Goal: Task Accomplishment & Management: Complete application form

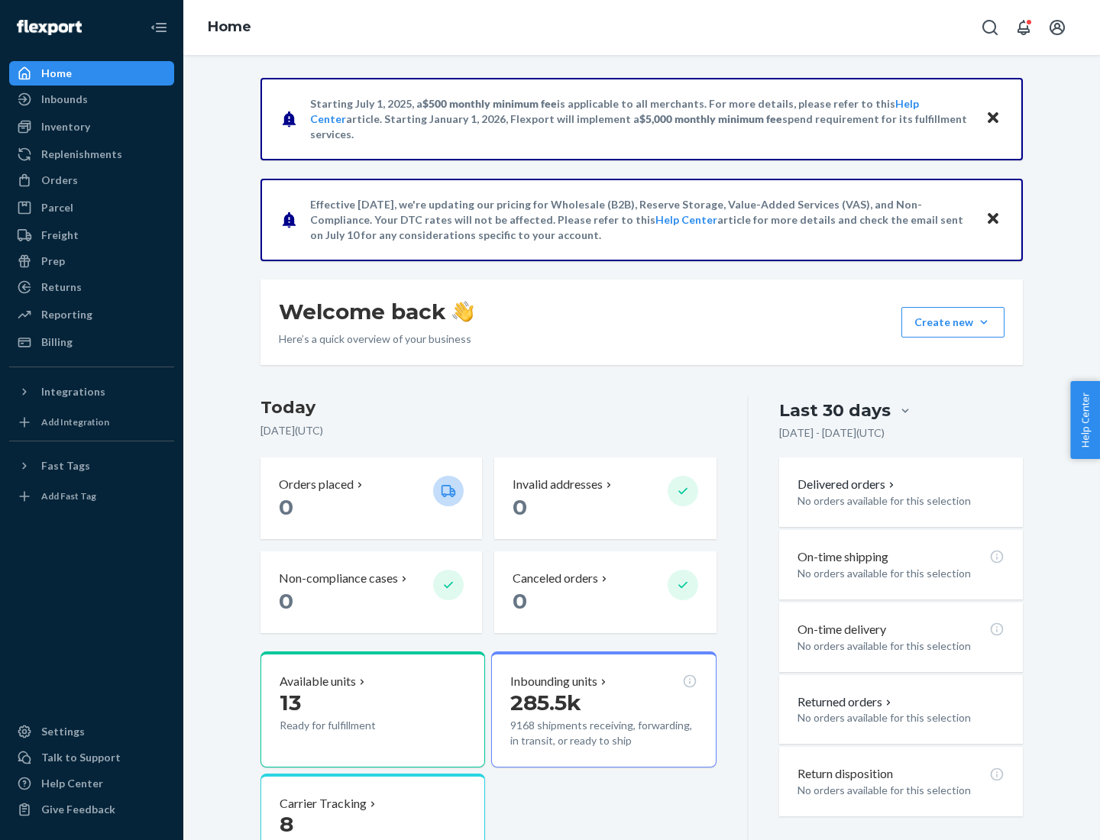
click at [984, 322] on button "Create new Create new inbound Create new order Create new product" at bounding box center [952, 322] width 103 height 31
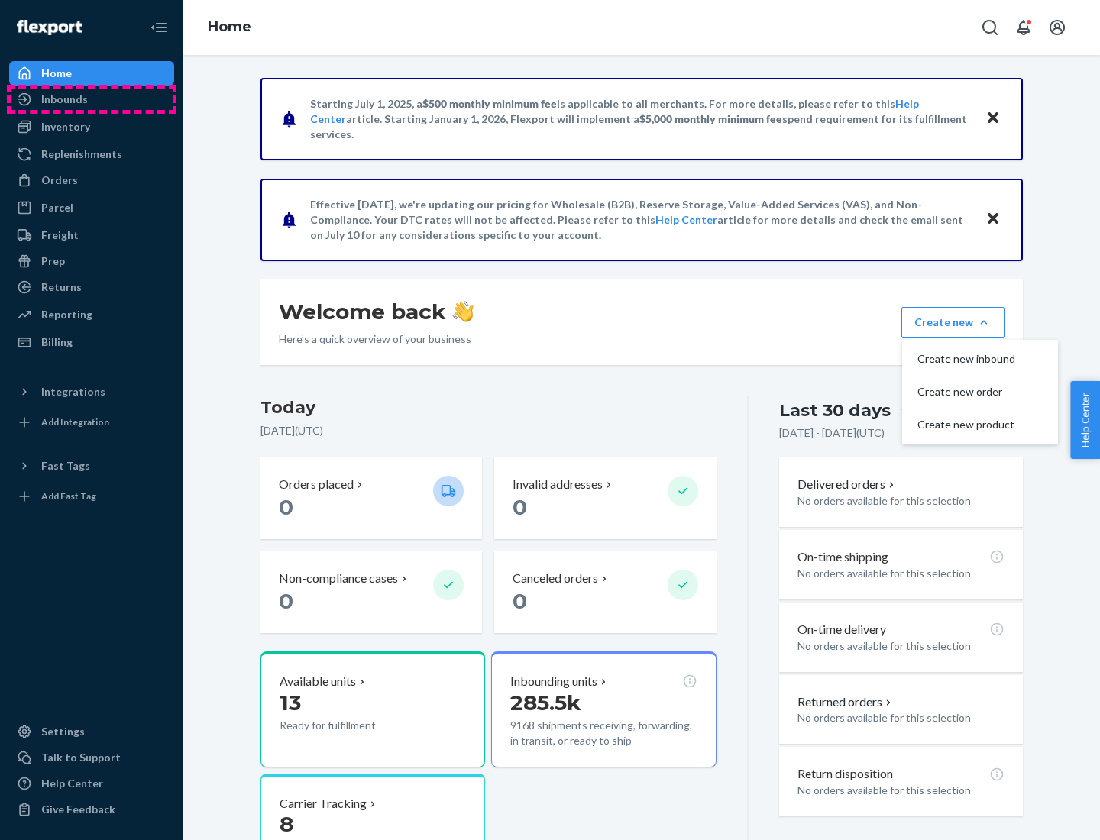
click at [92, 99] on div "Inbounds" at bounding box center [92, 99] width 162 height 21
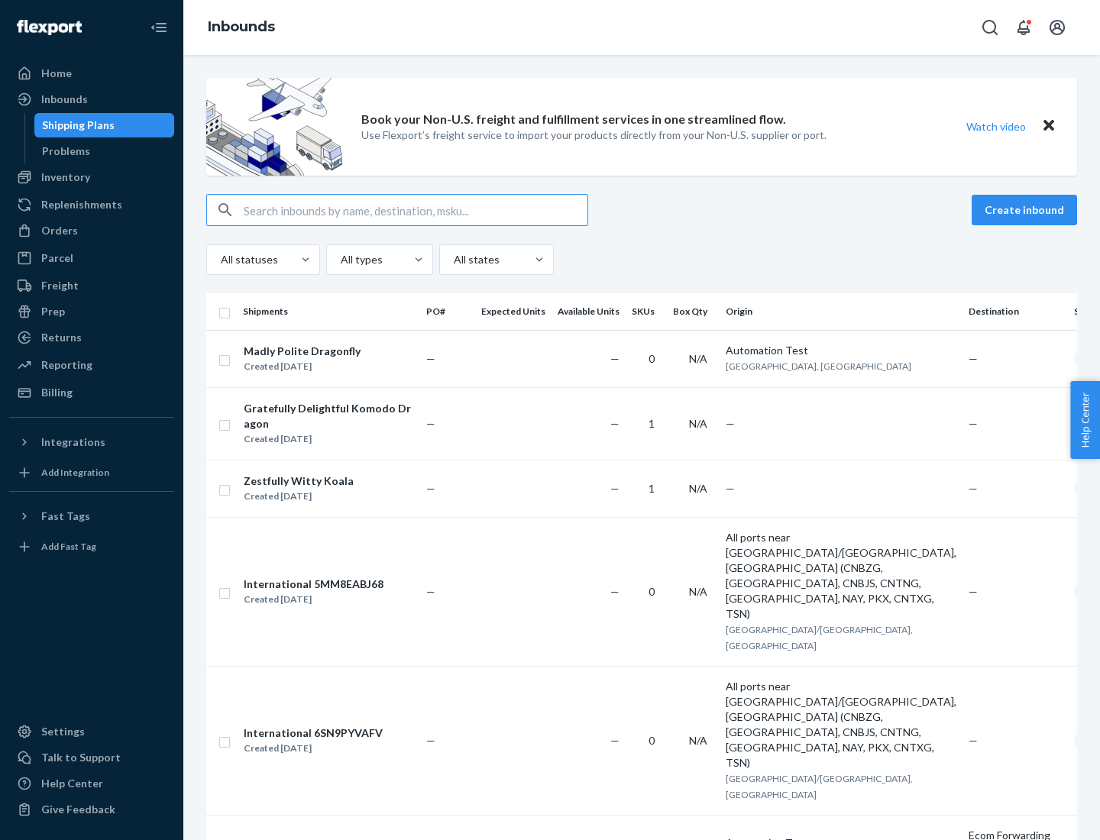
click at [1027, 210] on button "Create inbound" at bounding box center [1024, 210] width 105 height 31
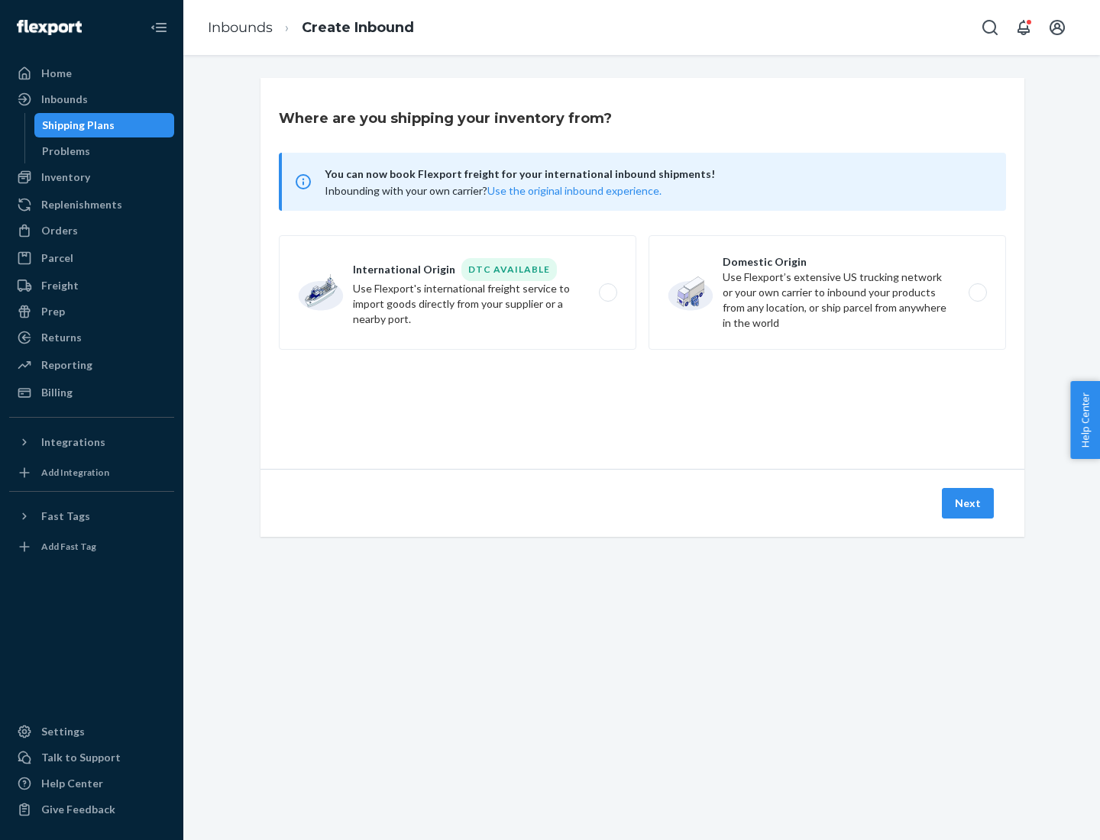
click at [827, 293] on label "Domestic Origin Use Flexport’s extensive US trucking network or your own carrie…" at bounding box center [827, 292] width 357 height 115
click at [977, 293] on input "Domestic Origin Use Flexport’s extensive US trucking network or your own carrie…" at bounding box center [982, 293] width 10 height 10
radio input "true"
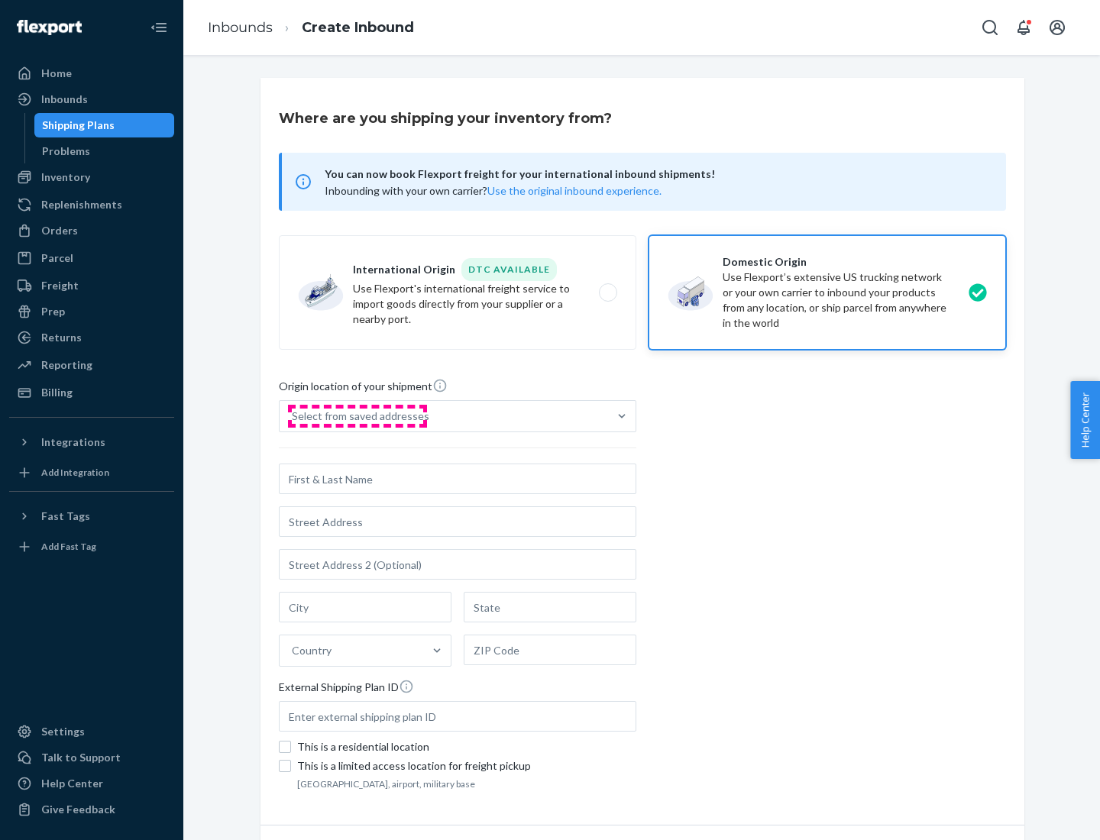
click at [357, 416] on div "Select from saved addresses" at bounding box center [360, 416] width 137 height 15
click at [293, 416] on input "Select from saved addresses" at bounding box center [293, 416] width 2 height 15
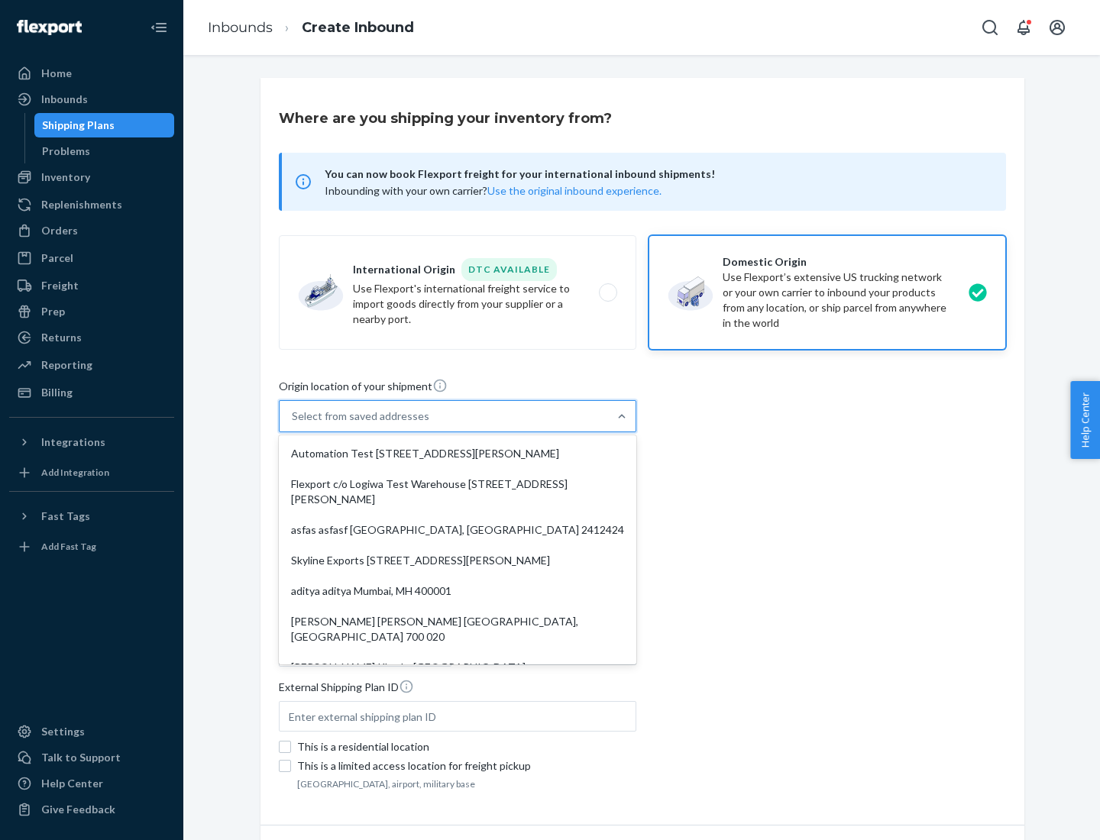
scroll to position [6, 0]
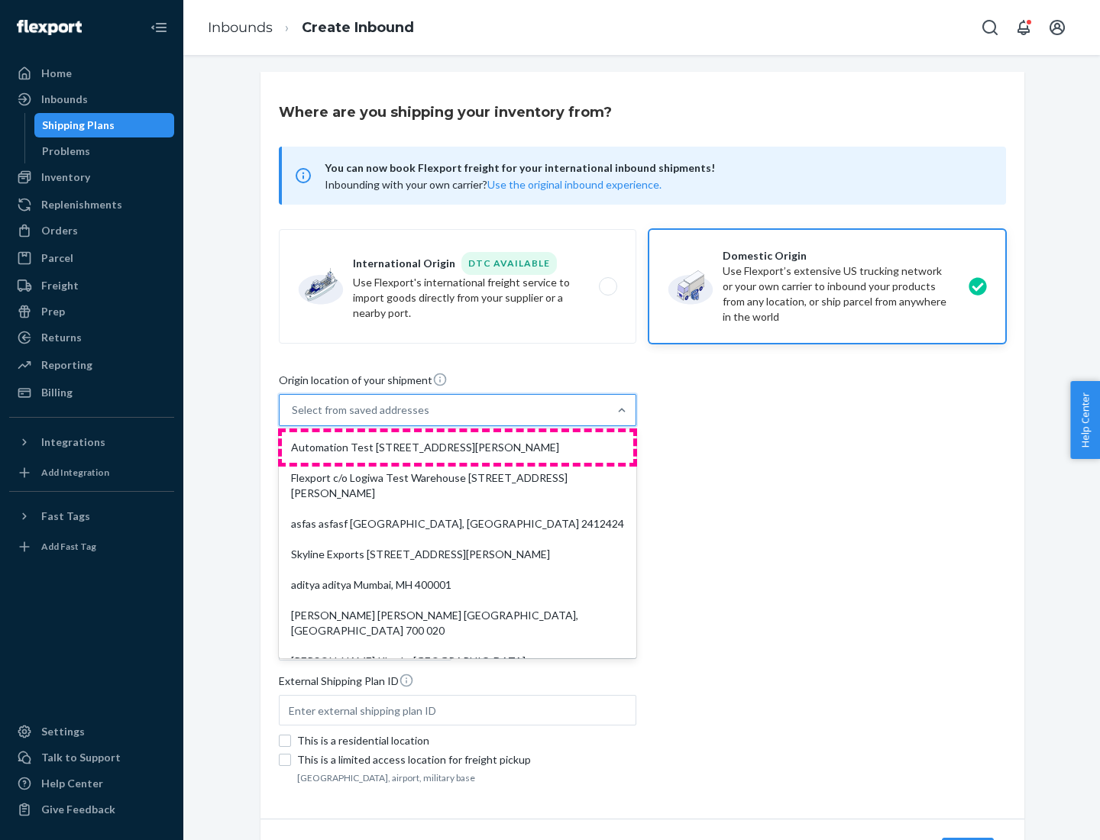
click at [458, 448] on div "Automation Test [STREET_ADDRESS][PERSON_NAME]" at bounding box center [457, 447] width 351 height 31
click at [293, 418] on input "option Automation Test [STREET_ADDRESS][PERSON_NAME]. 9 results available. Use …" at bounding box center [293, 410] width 2 height 15
type input "Automation Test"
type input "9th Floor"
type input "[GEOGRAPHIC_DATA]"
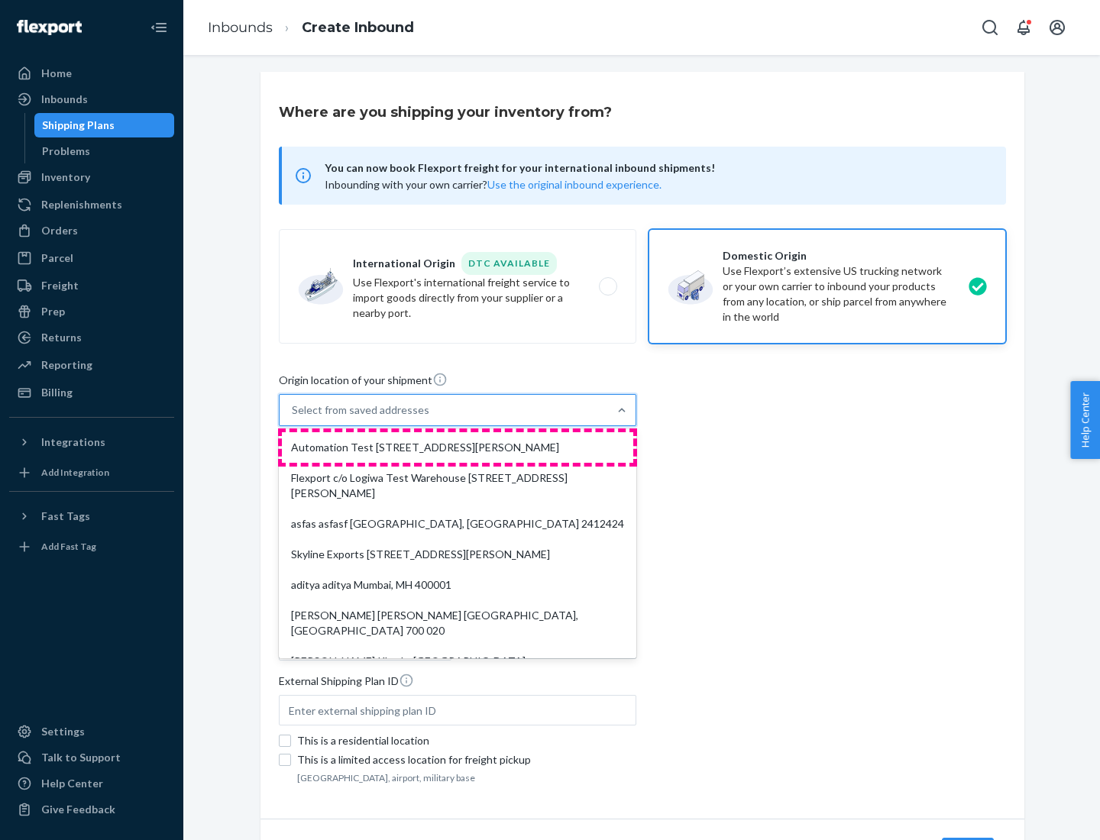
type input "CA"
type input "94104"
type input "[STREET_ADDRESS][PERSON_NAME]"
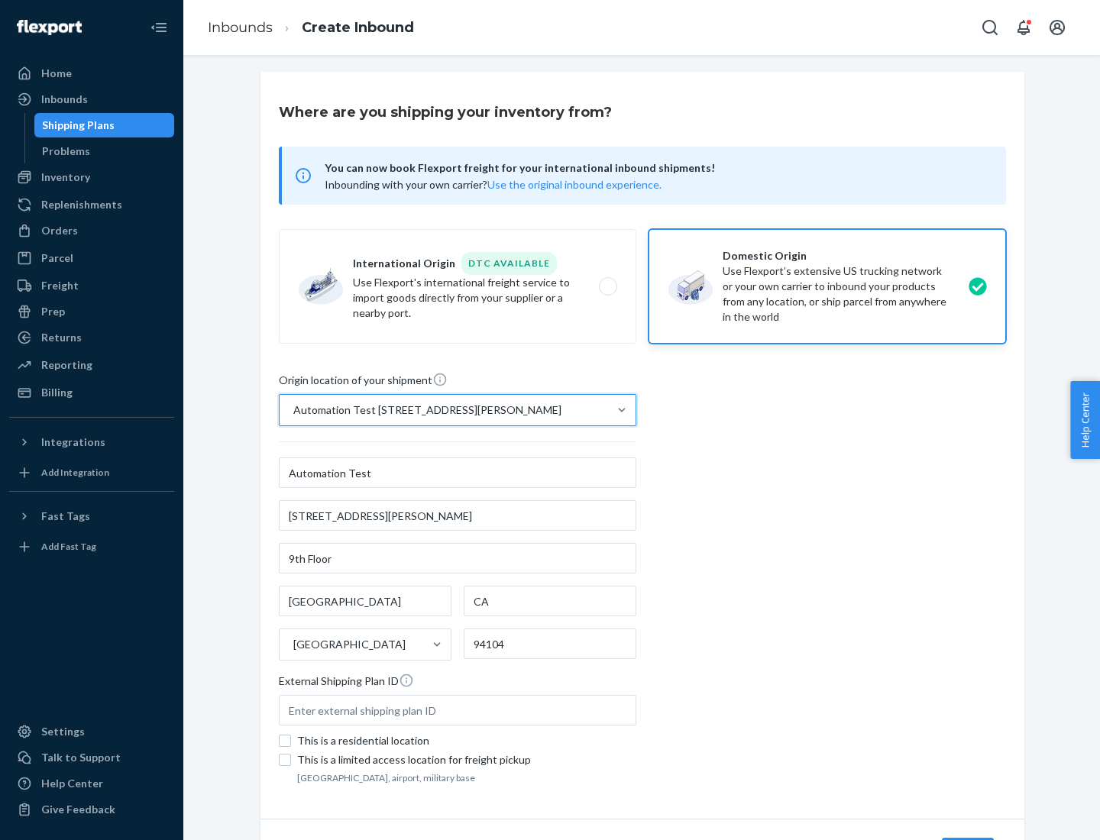
scroll to position [89, 0]
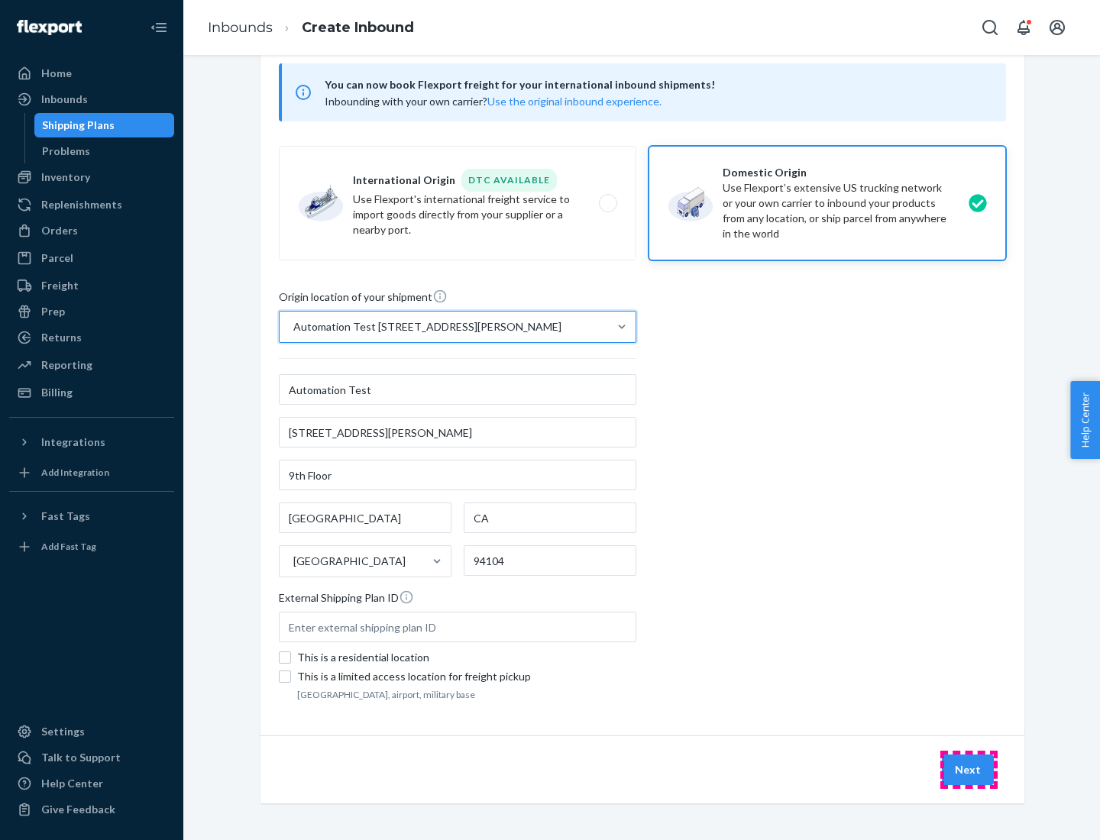
click at [969, 770] on button "Next" at bounding box center [968, 770] width 52 height 31
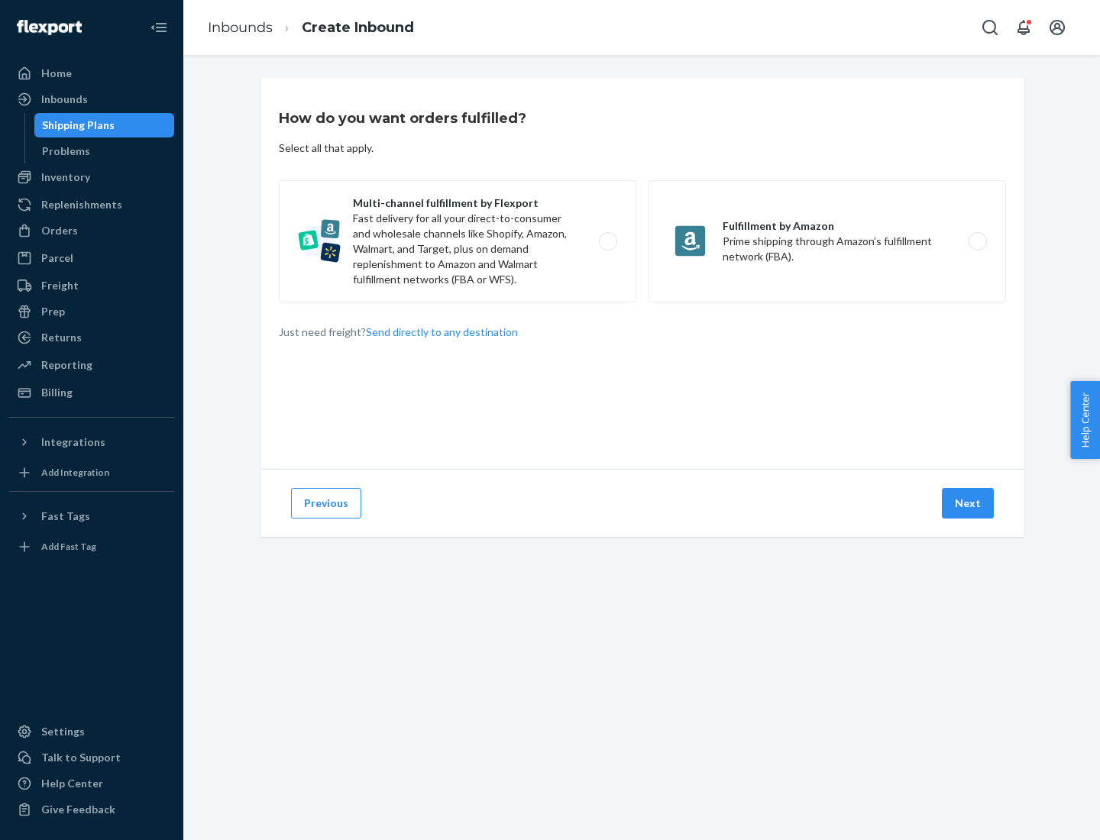
click at [458, 241] on label "Multi-channel fulfillment by Flexport Fast delivery for all your direct-to-cons…" at bounding box center [457, 241] width 357 height 122
click at [607, 241] on input "Multi-channel fulfillment by Flexport Fast delivery for all your direct-to-cons…" at bounding box center [612, 242] width 10 height 10
radio input "true"
click at [969, 503] on button "Next" at bounding box center [968, 503] width 52 height 31
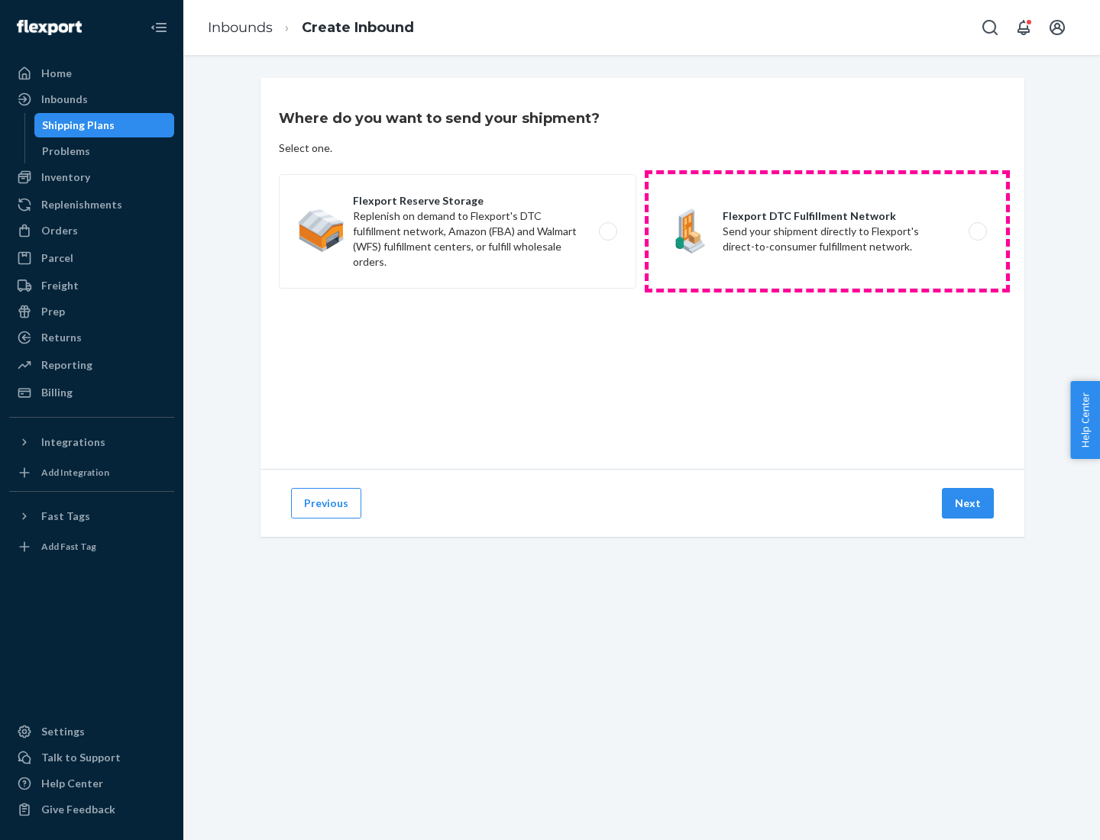
click at [827, 231] on label "Flexport DTC Fulfillment Network Send your shipment directly to Flexport's dire…" at bounding box center [827, 231] width 357 height 115
click at [977, 231] on input "Flexport DTC Fulfillment Network Send your shipment directly to Flexport's dire…" at bounding box center [982, 232] width 10 height 10
radio input "true"
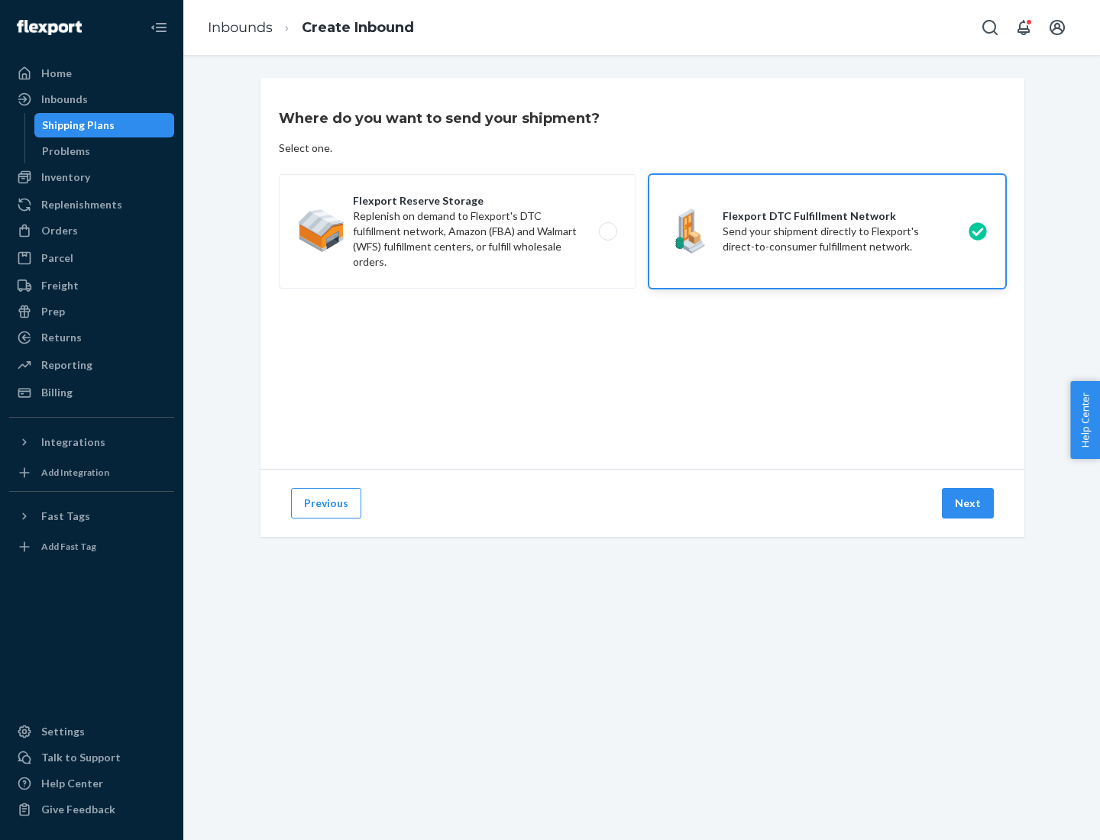
click at [969, 503] on button "Next" at bounding box center [968, 503] width 52 height 31
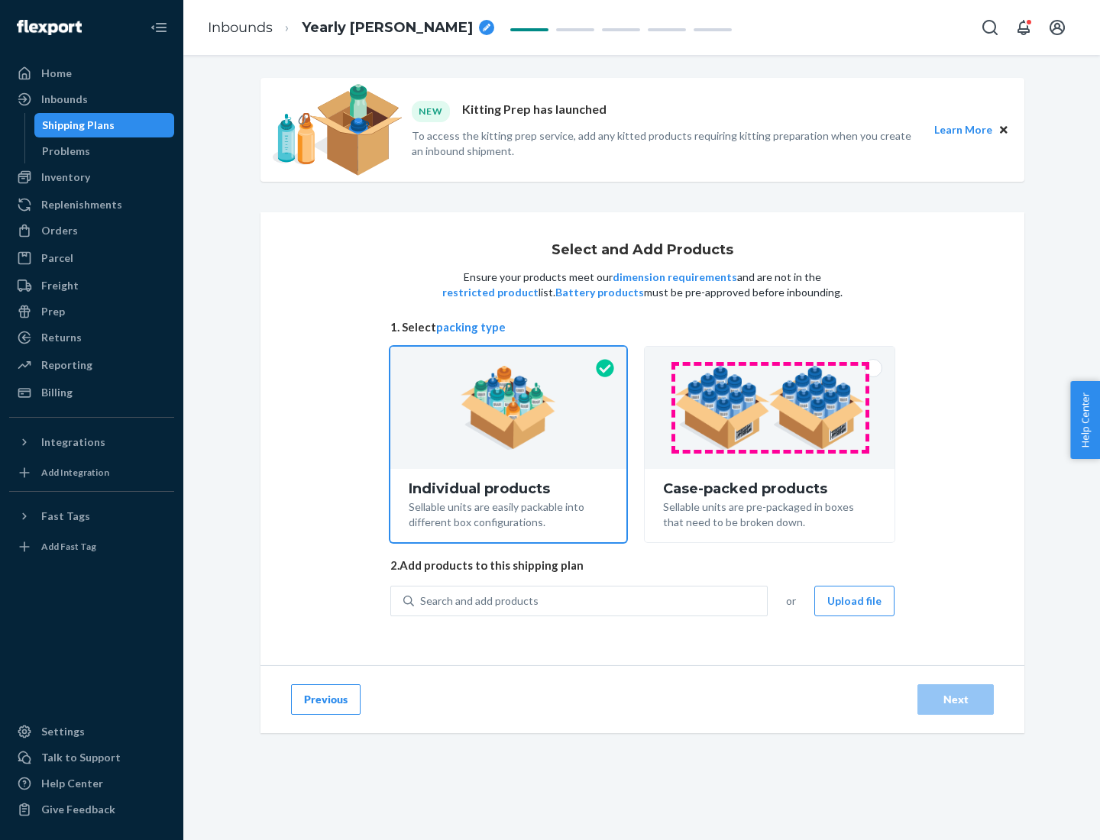
click at [770, 408] on img at bounding box center [769, 408] width 190 height 84
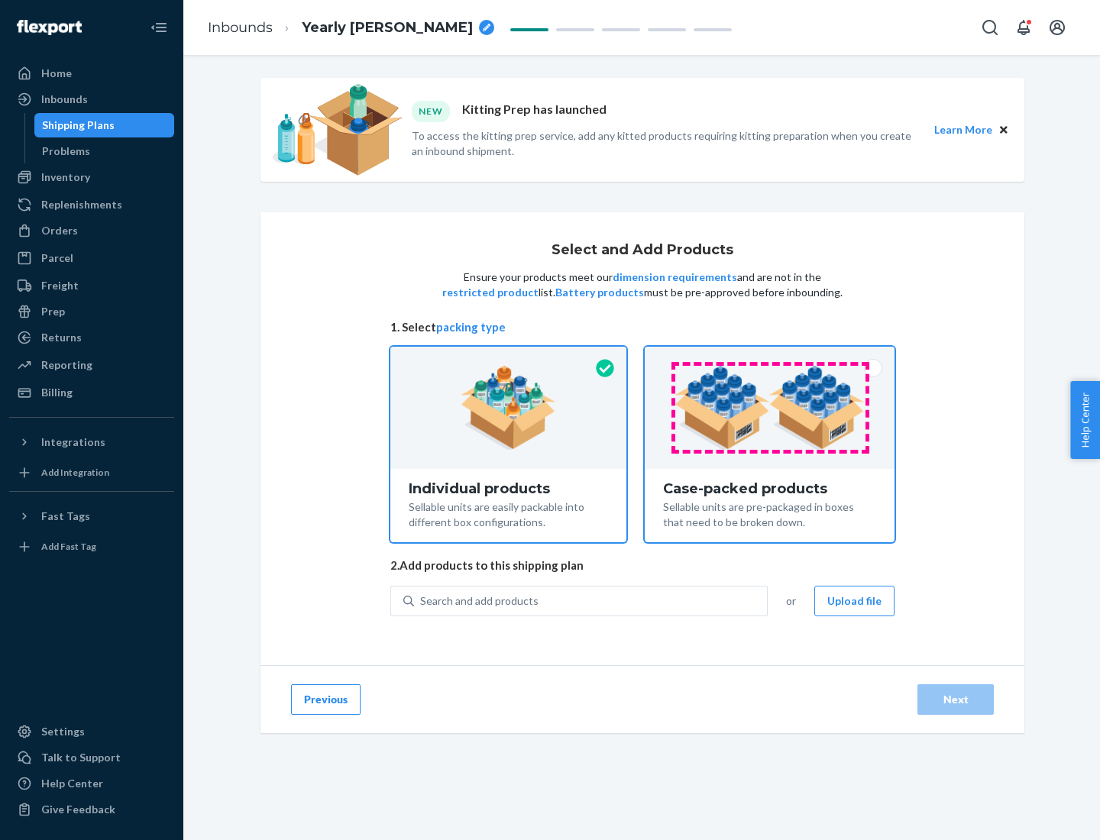
click at [770, 357] on input "Case-packed products Sellable units are pre-packaged in boxes that need to be b…" at bounding box center [770, 352] width 10 height 10
radio input "true"
radio input "false"
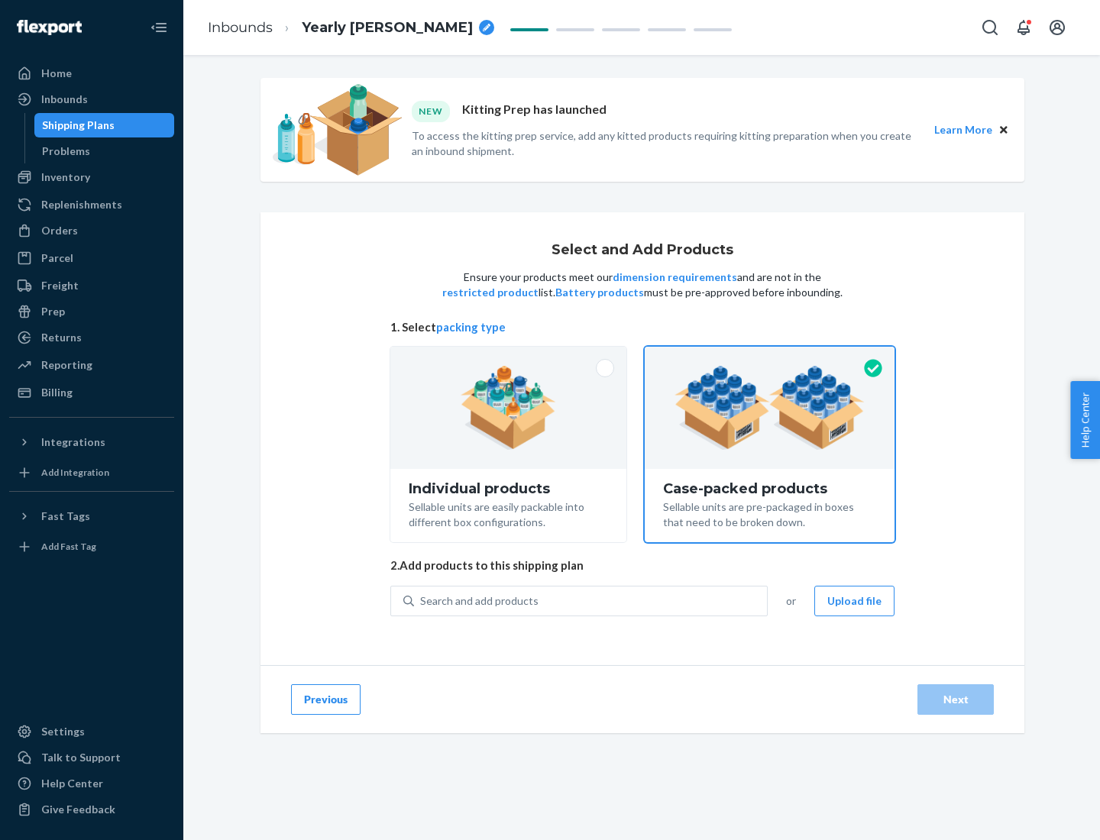
click at [591, 600] on div "Search and add products" at bounding box center [590, 600] width 353 height 27
click at [422, 600] on input "Search and add products" at bounding box center [421, 601] width 2 height 15
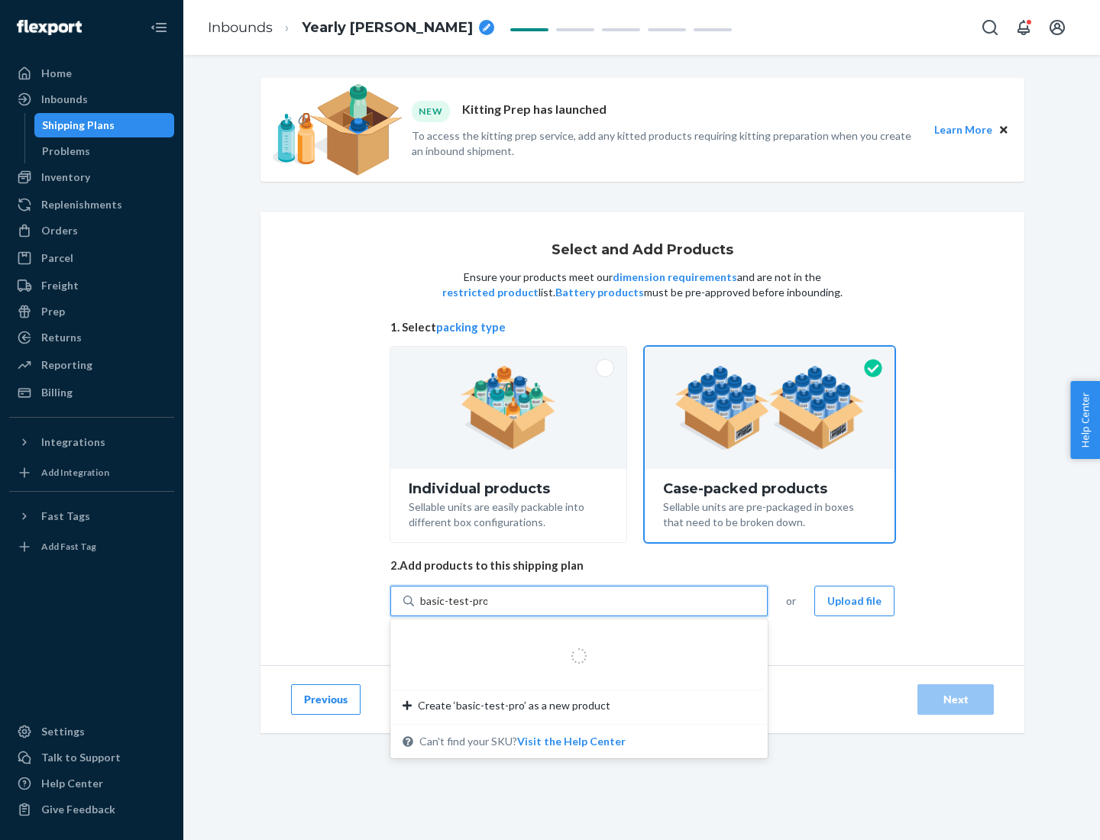
type input "basic-test-product-1"
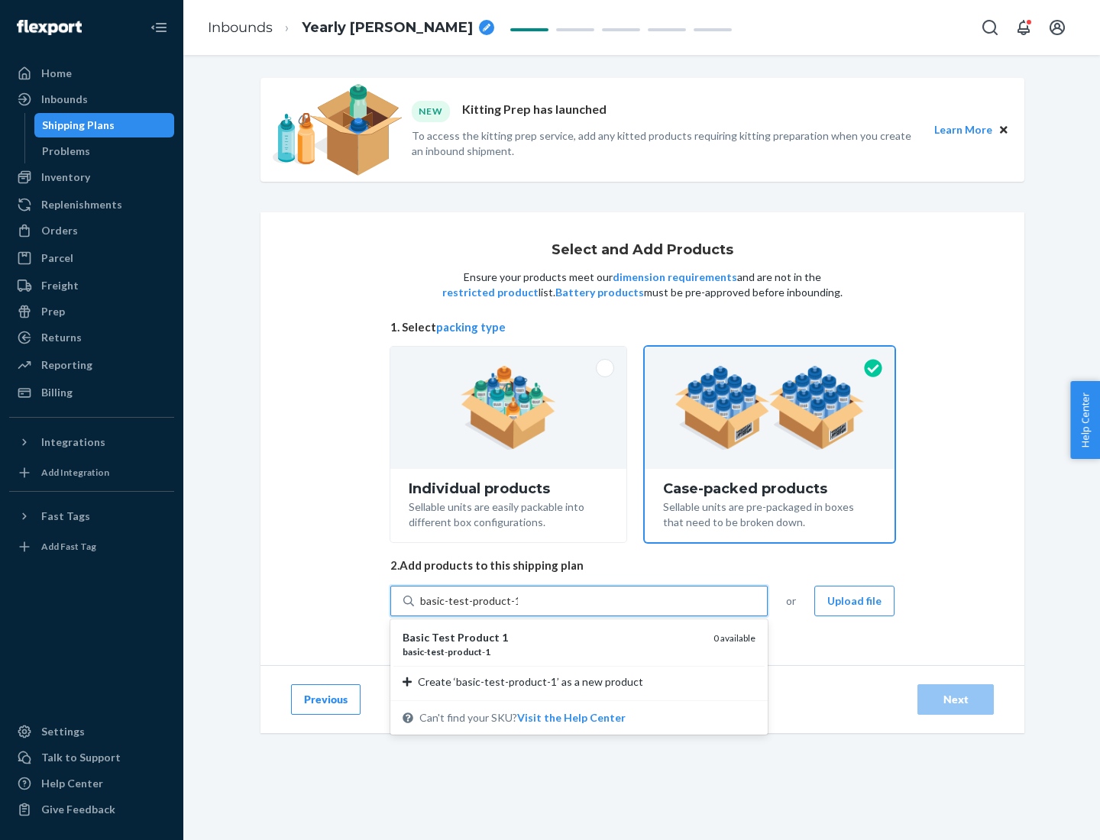
click at [552, 652] on div "basic - test - product - 1" at bounding box center [552, 651] width 299 height 13
click at [518, 609] on input "basic-test-product-1" at bounding box center [469, 601] width 98 height 15
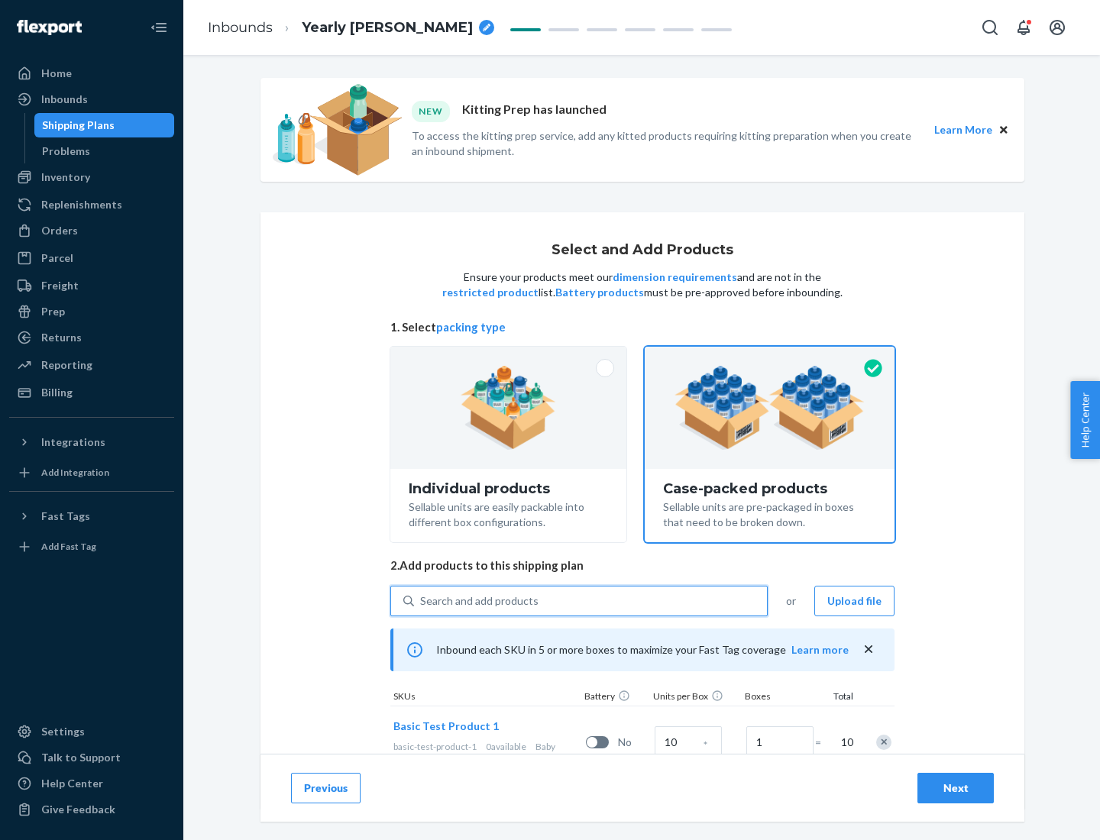
scroll to position [55, 0]
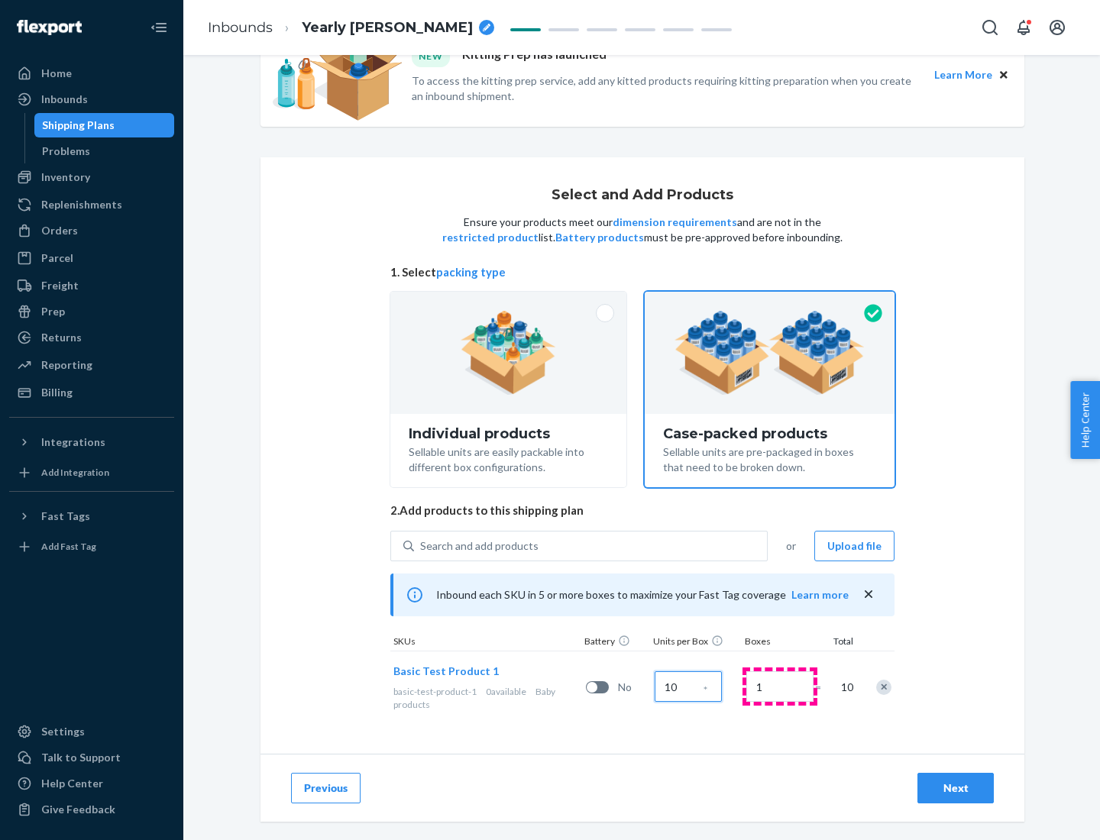
type input "10"
type input "7"
click at [956, 788] on div "Next" at bounding box center [955, 788] width 50 height 15
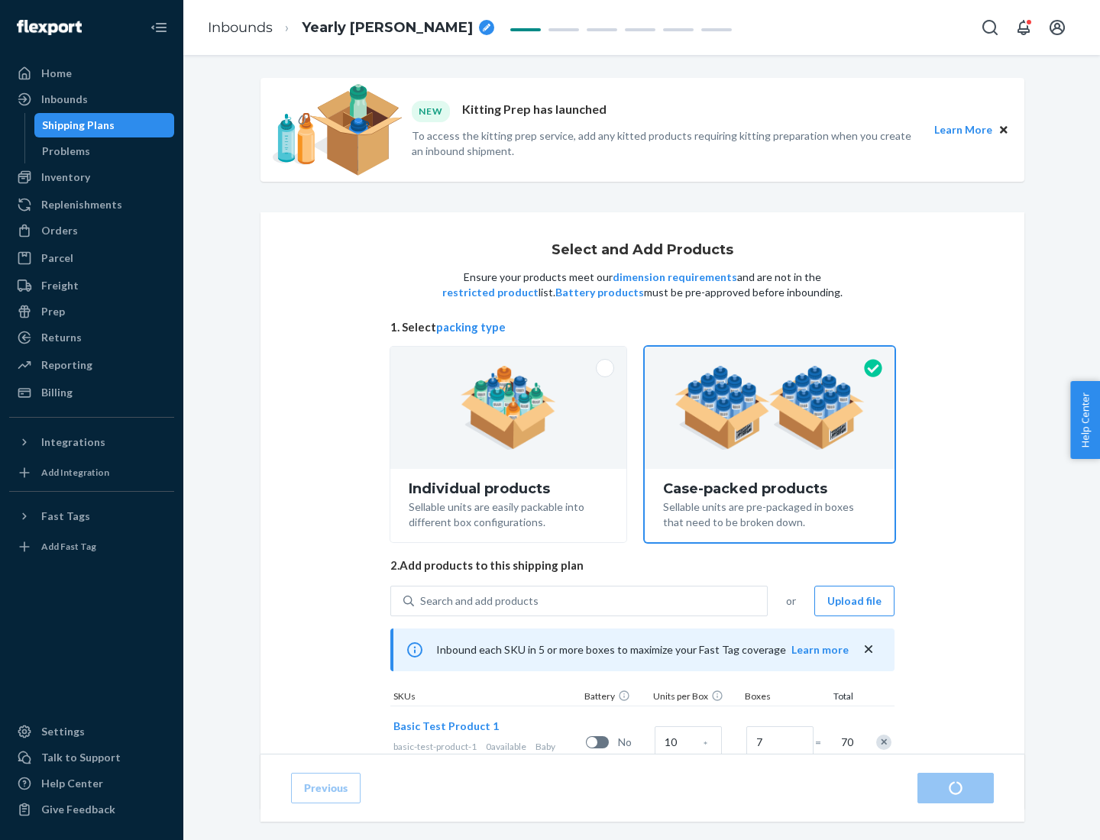
radio input "true"
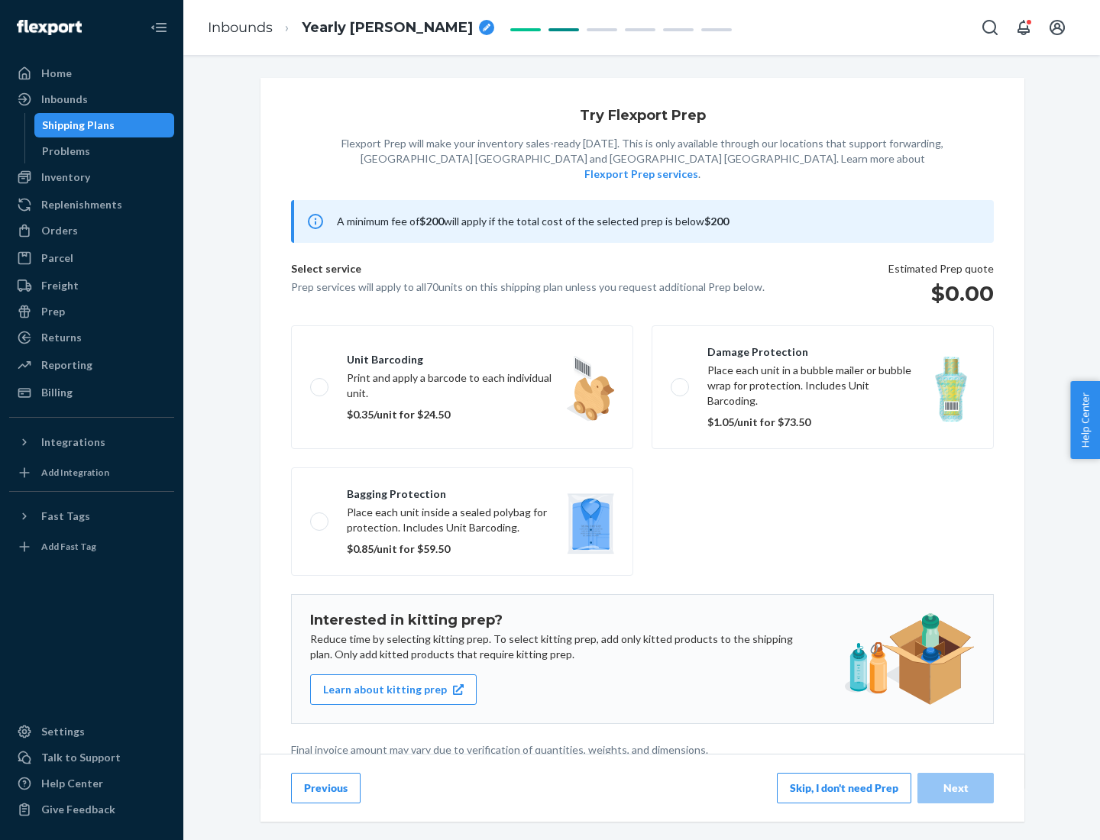
scroll to position [4, 0]
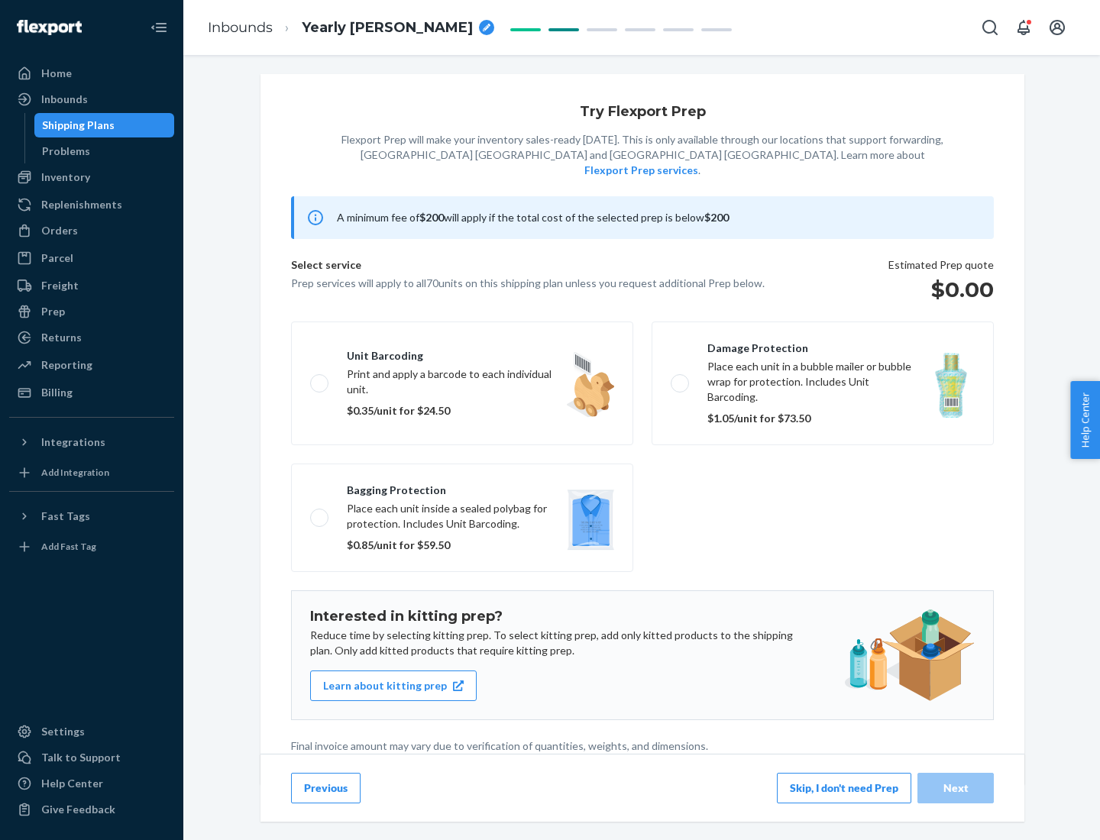
click at [462, 487] on label "Bagging protection Place each unit inside a sealed polybag for protection. Incl…" at bounding box center [462, 518] width 342 height 108
click at [320, 513] on input "Bagging protection Place each unit inside a sealed polybag for protection. Incl…" at bounding box center [315, 518] width 10 height 10
checkbox input "true"
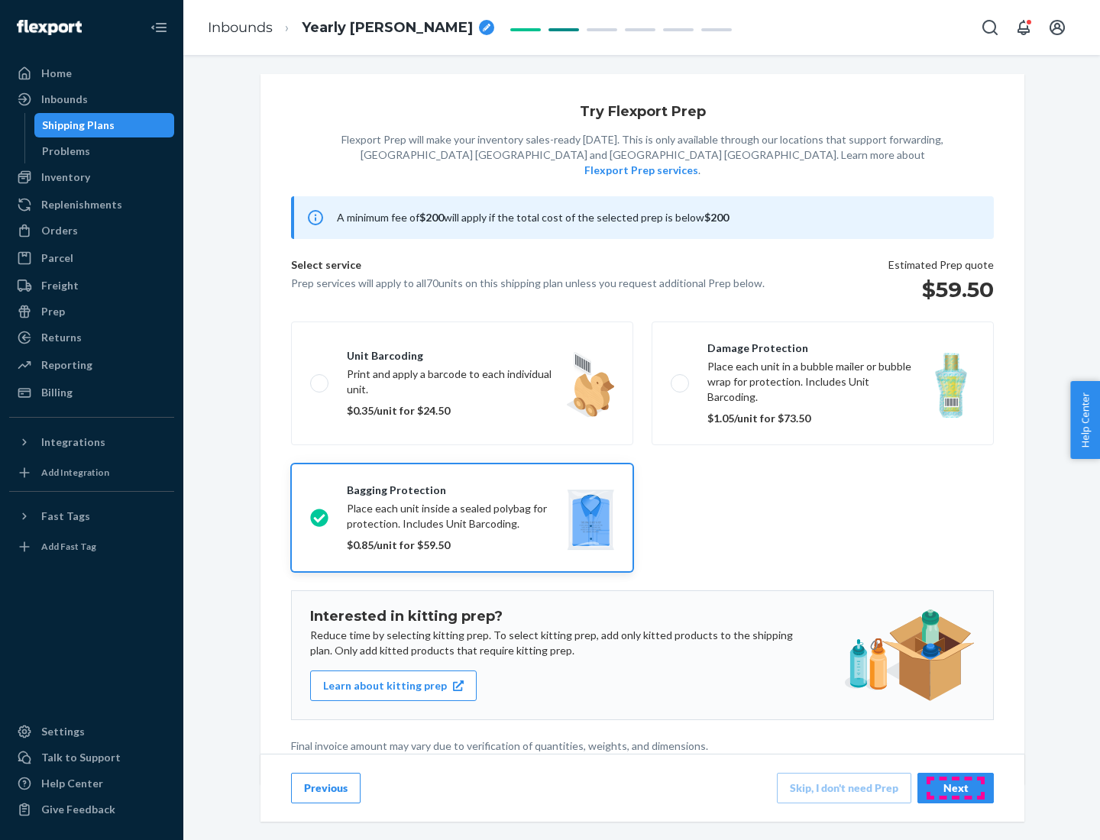
click at [956, 788] on div "Next" at bounding box center [955, 788] width 50 height 15
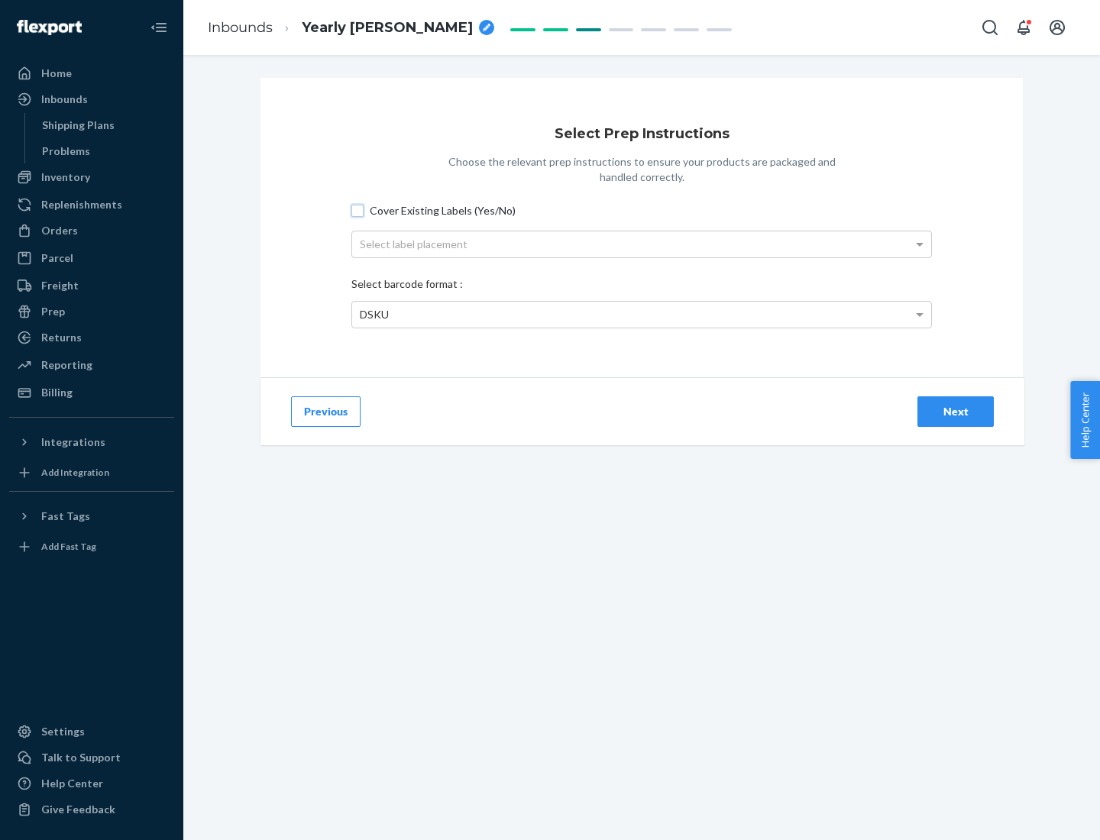
click at [357, 210] on input "Cover Existing Labels (Yes/No)" at bounding box center [357, 211] width 12 height 12
checkbox input "true"
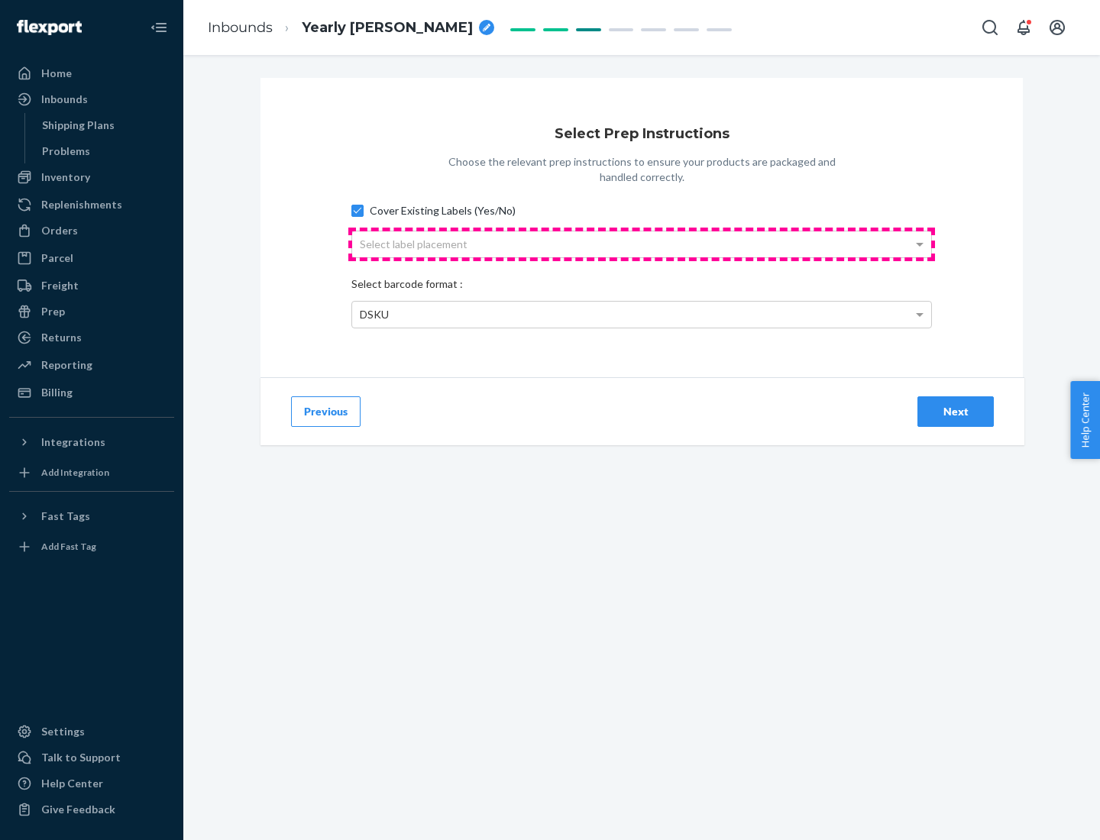
click at [642, 244] on div "Select label placement" at bounding box center [641, 244] width 579 height 26
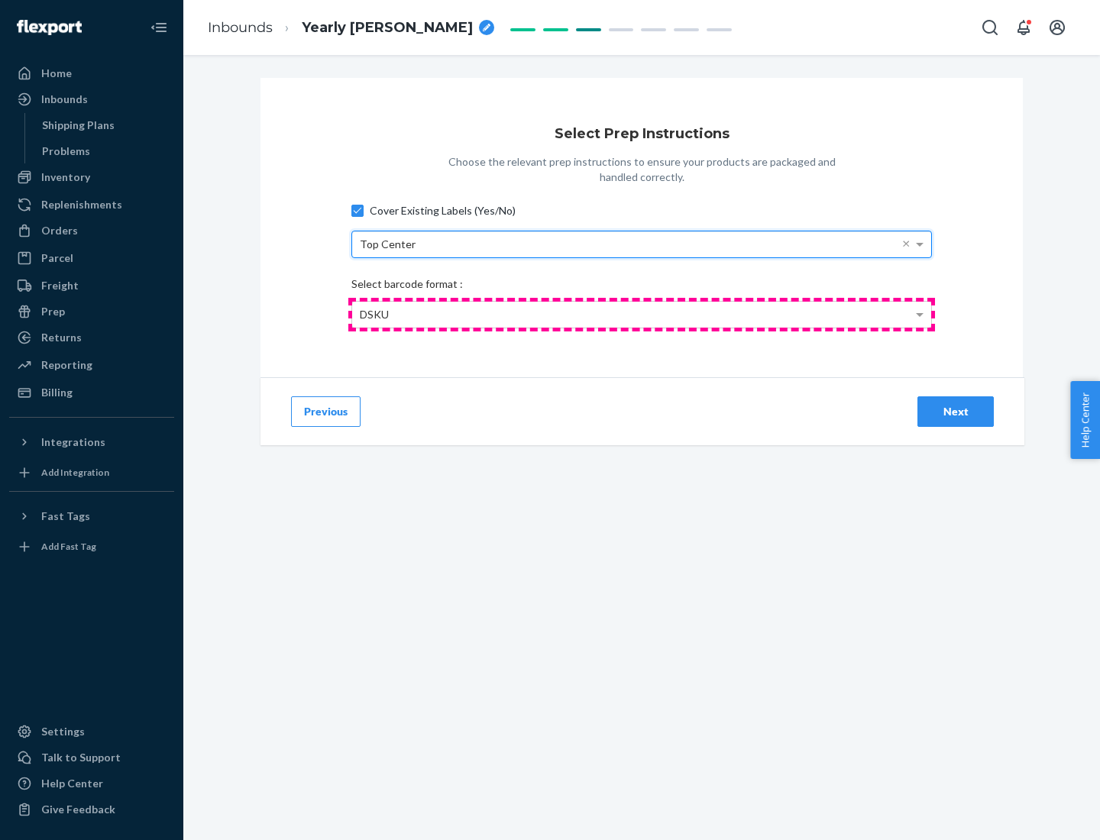
click at [642, 314] on div "DSKU" at bounding box center [641, 315] width 579 height 26
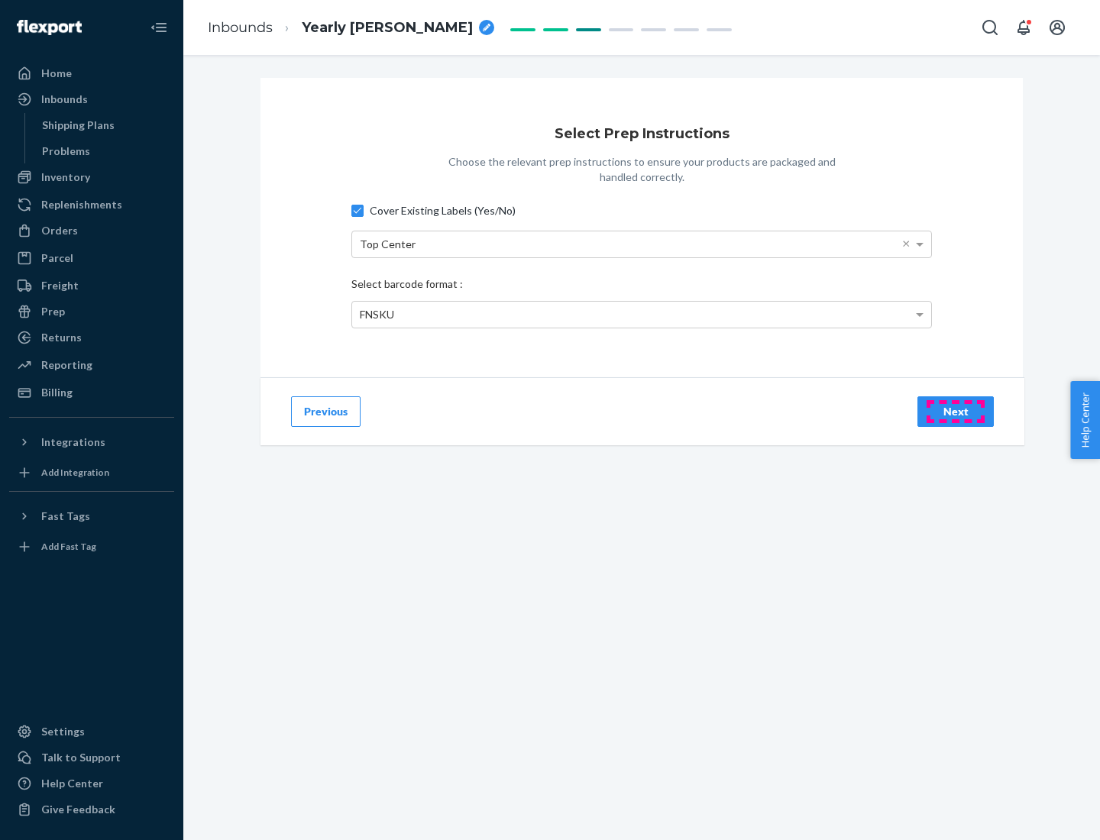
click at [956, 411] on div "Next" at bounding box center [955, 411] width 50 height 15
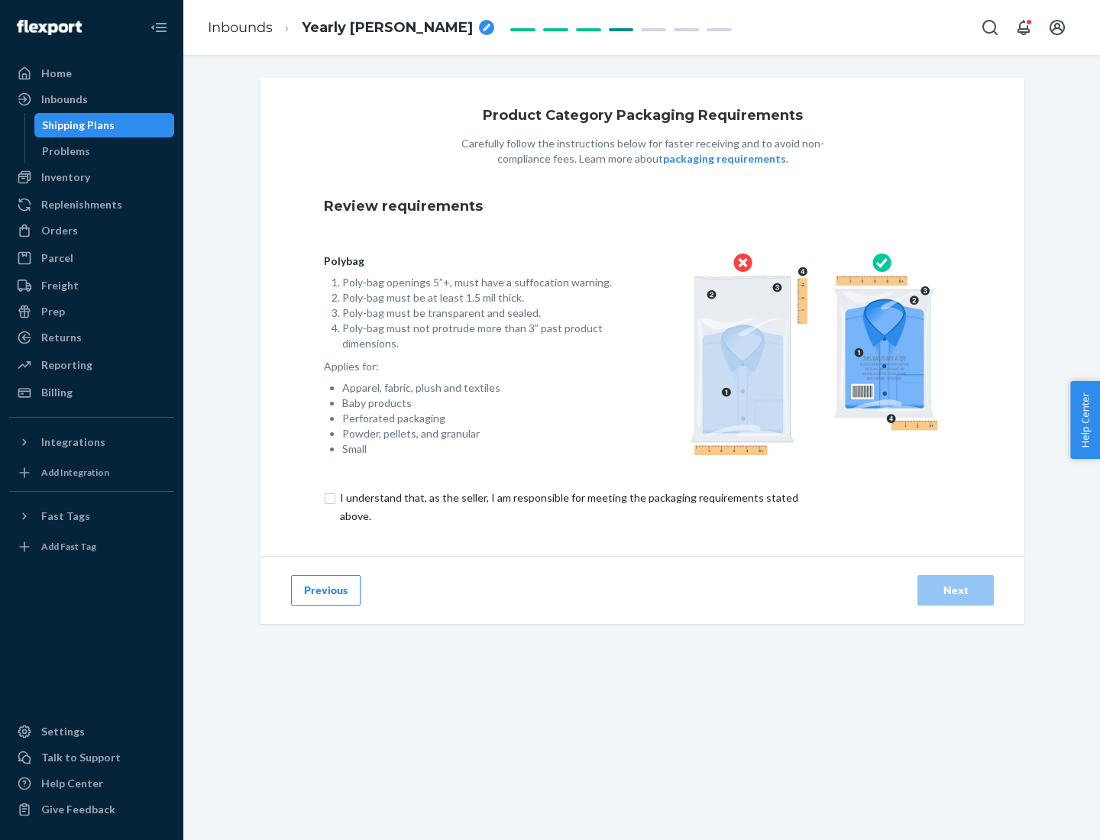
click at [568, 506] on input "checkbox" at bounding box center [578, 507] width 508 height 37
checkbox input "true"
click at [956, 590] on div "Next" at bounding box center [955, 590] width 50 height 15
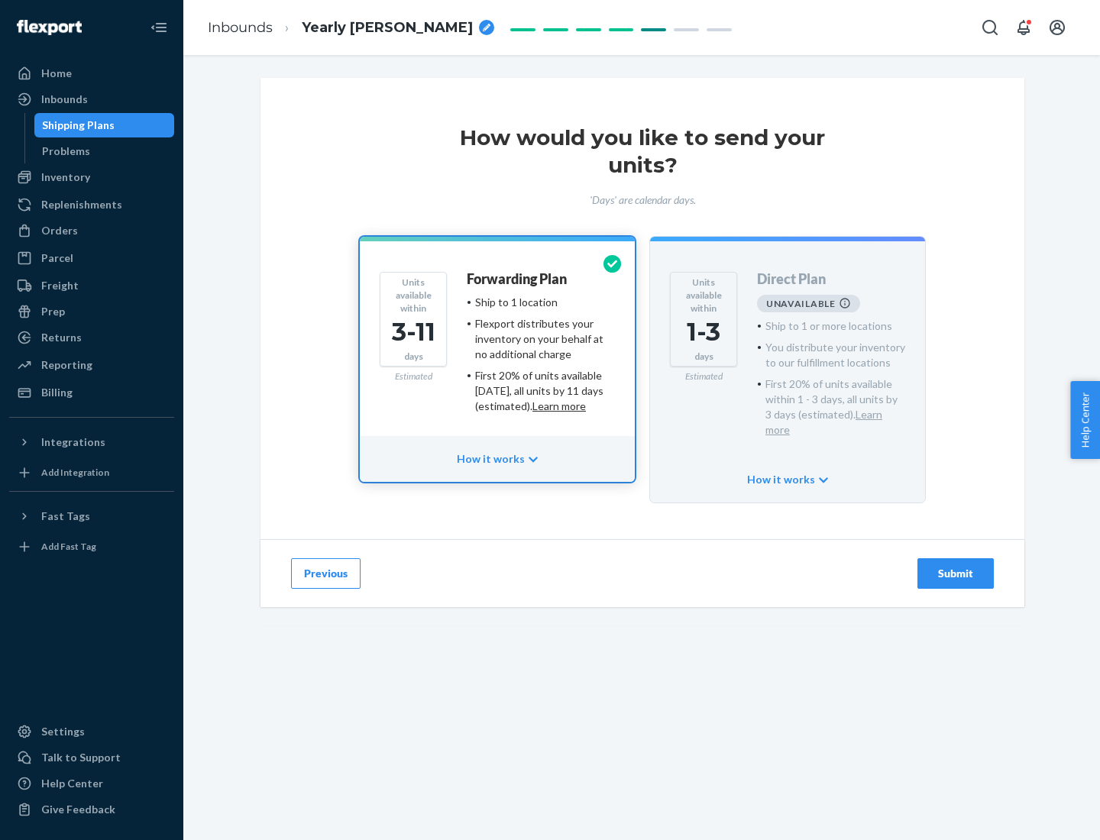
click at [518, 279] on h4 "Forwarding Plan" at bounding box center [517, 279] width 100 height 15
click at [956, 566] on div "Submit" at bounding box center [955, 573] width 50 height 15
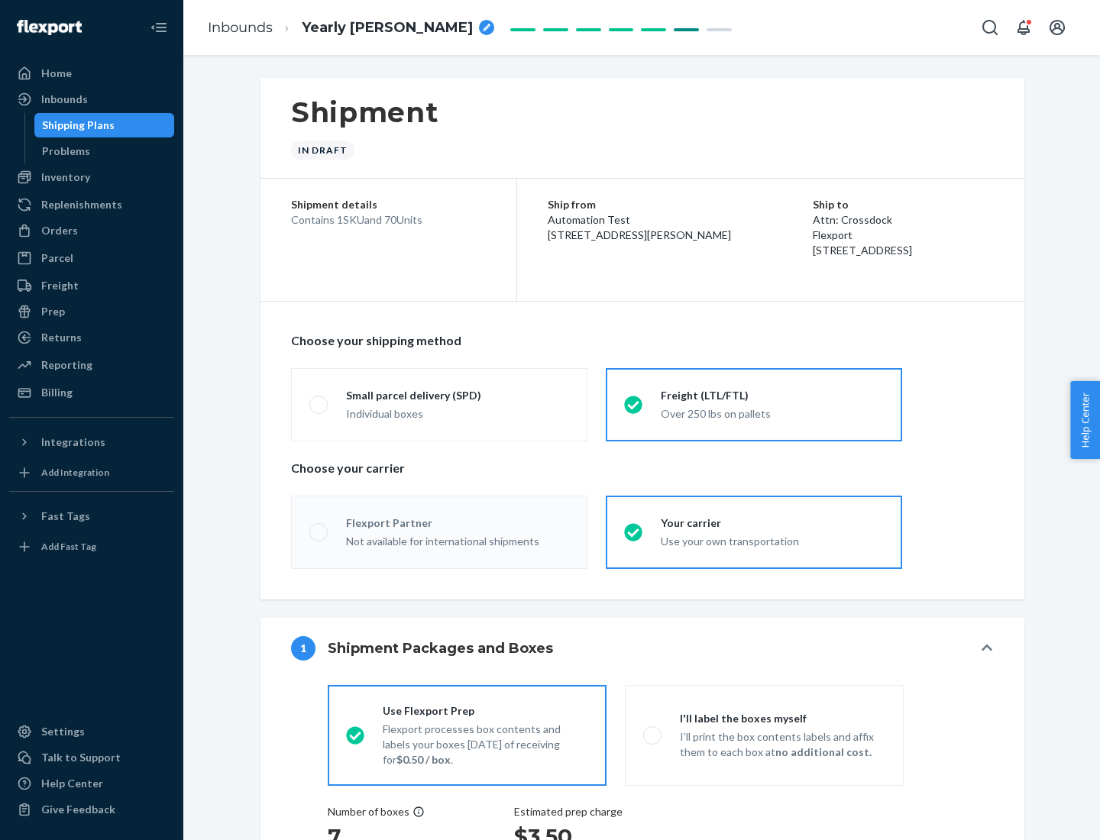
radio input "true"
radio input "false"
radio input "true"
radio input "false"
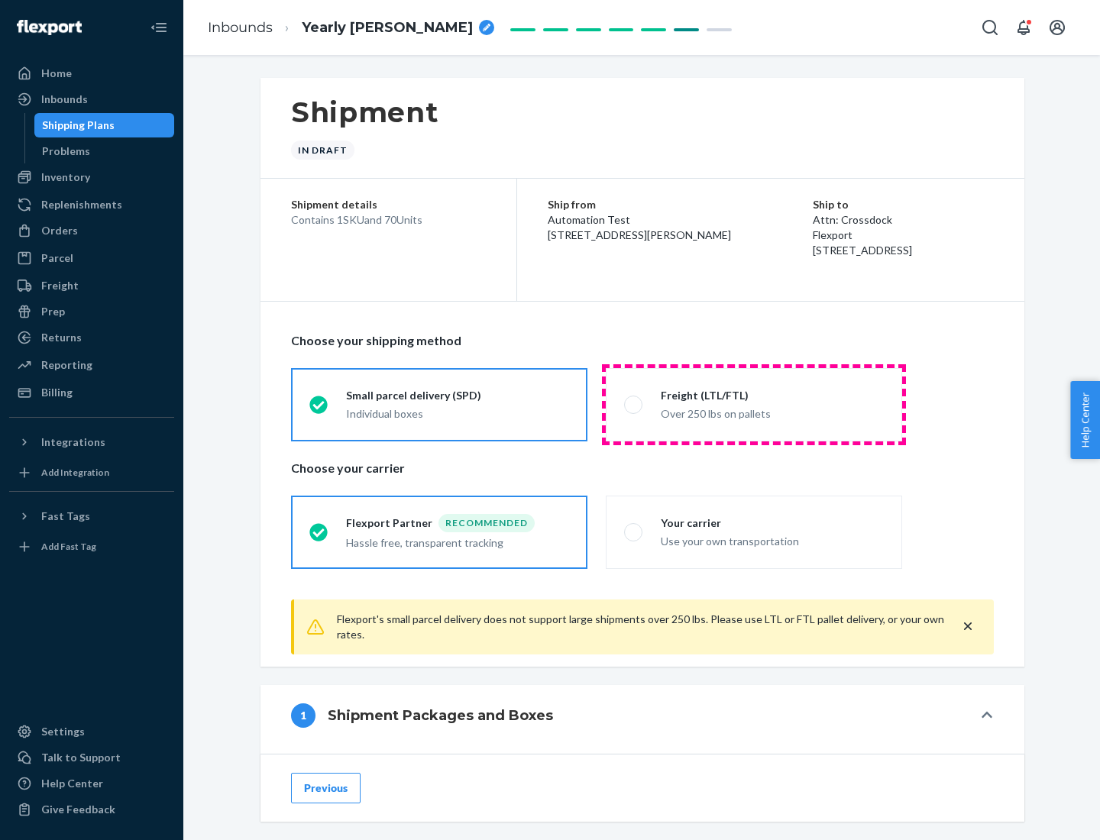
click at [754, 404] on div "Over 250 lbs on pallets" at bounding box center [772, 412] width 223 height 18
click at [634, 404] on input "Freight (LTL/FTL) Over 250 lbs on pallets" at bounding box center [629, 404] width 10 height 10
radio input "true"
radio input "false"
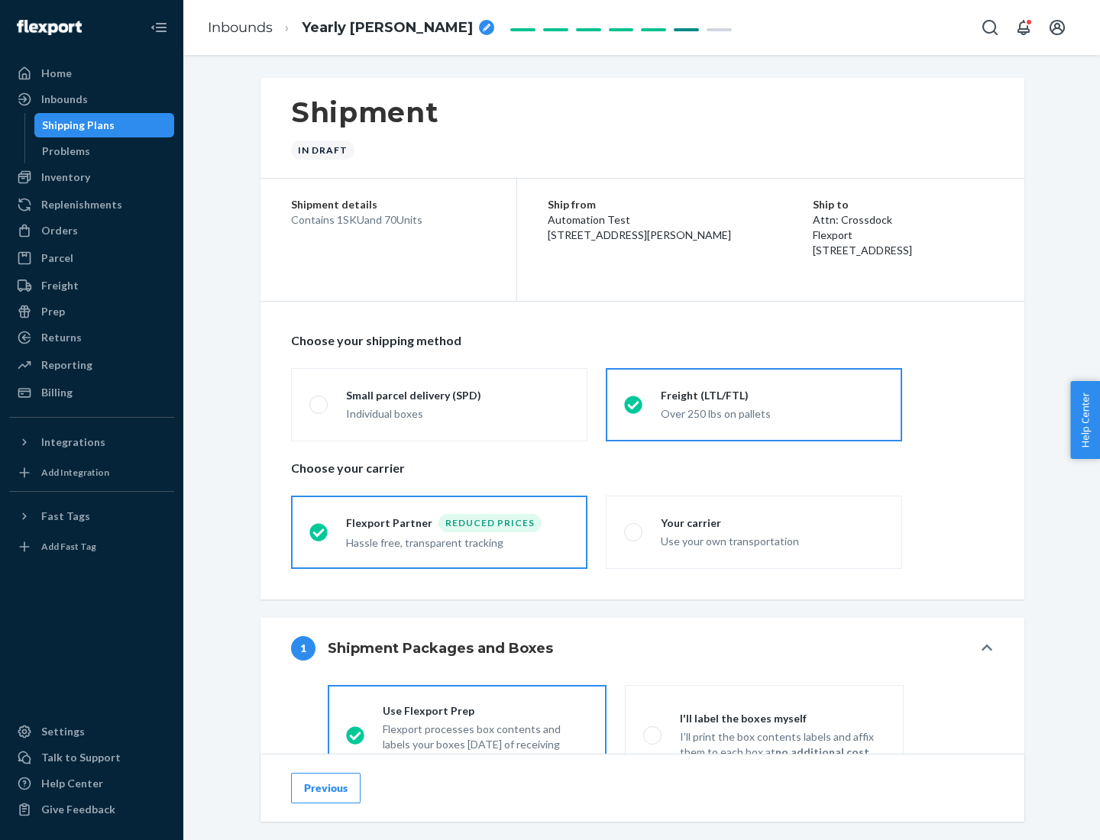
scroll to position [85, 0]
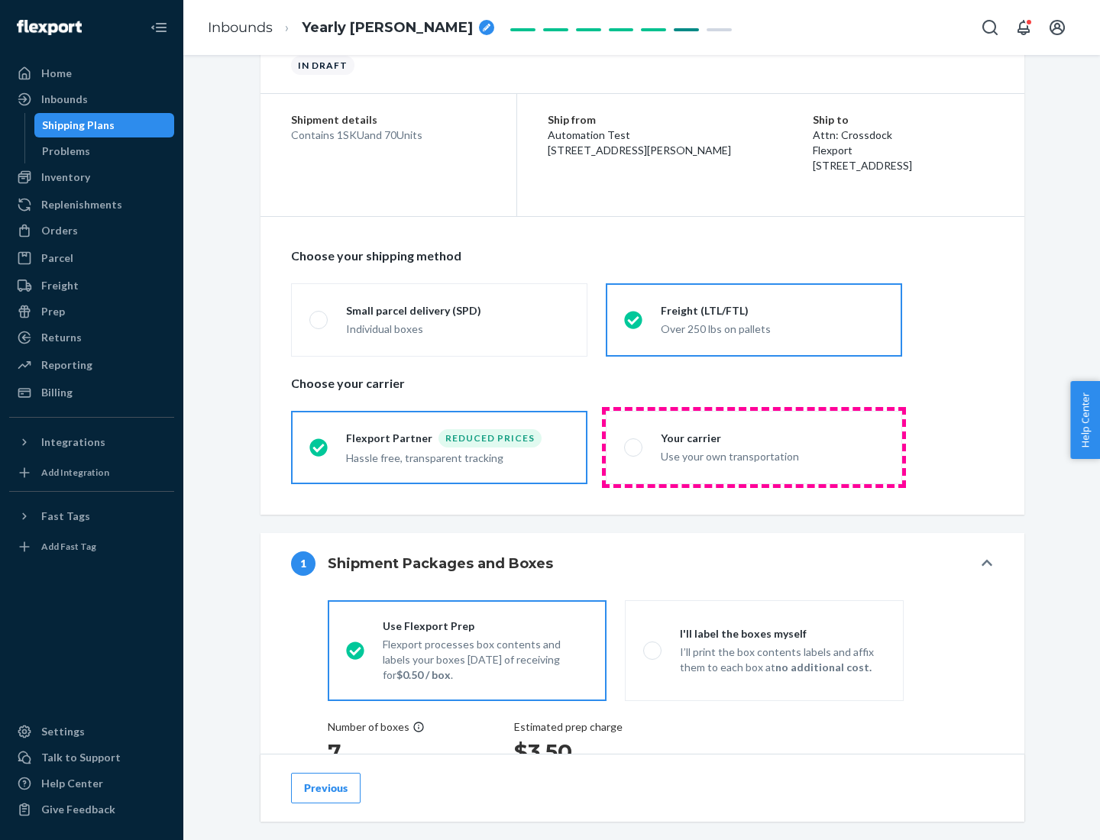
click at [754, 447] on div "Use your own transportation" at bounding box center [772, 455] width 223 height 18
click at [634, 447] on input "Your carrier Use your own transportation" at bounding box center [629, 447] width 10 height 10
radio input "true"
radio input "false"
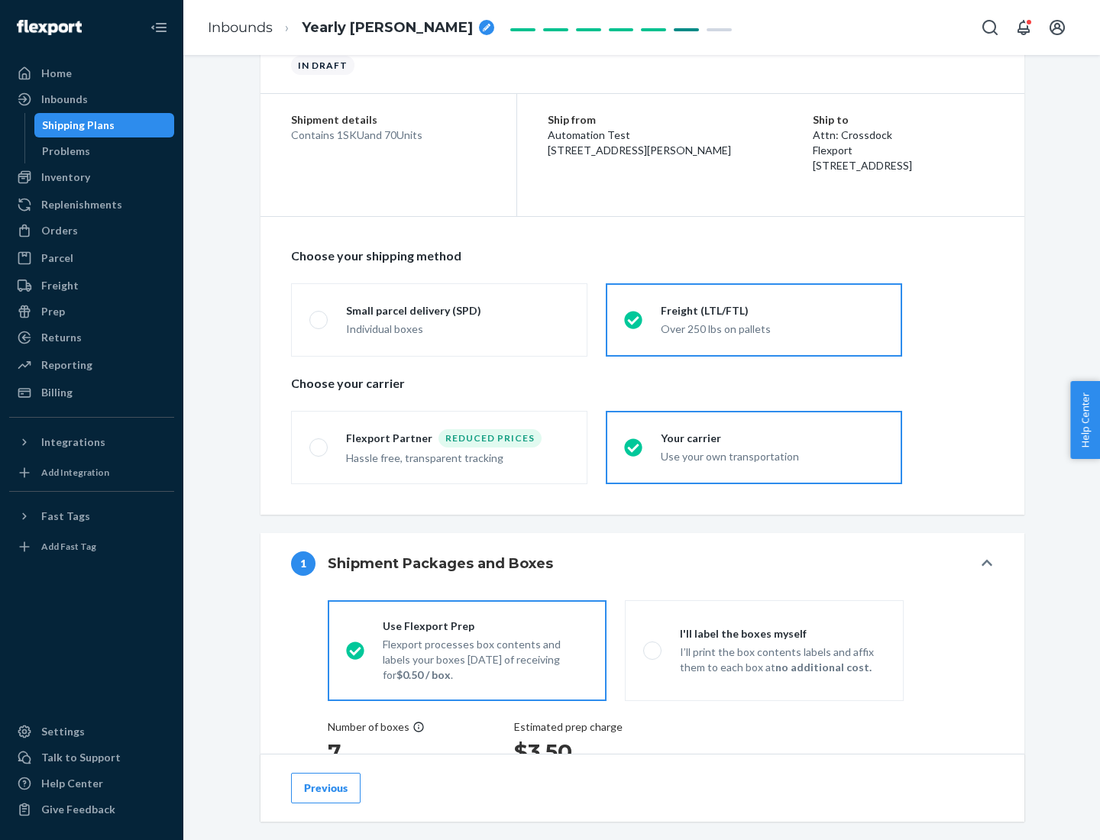
scroll to position [389, 0]
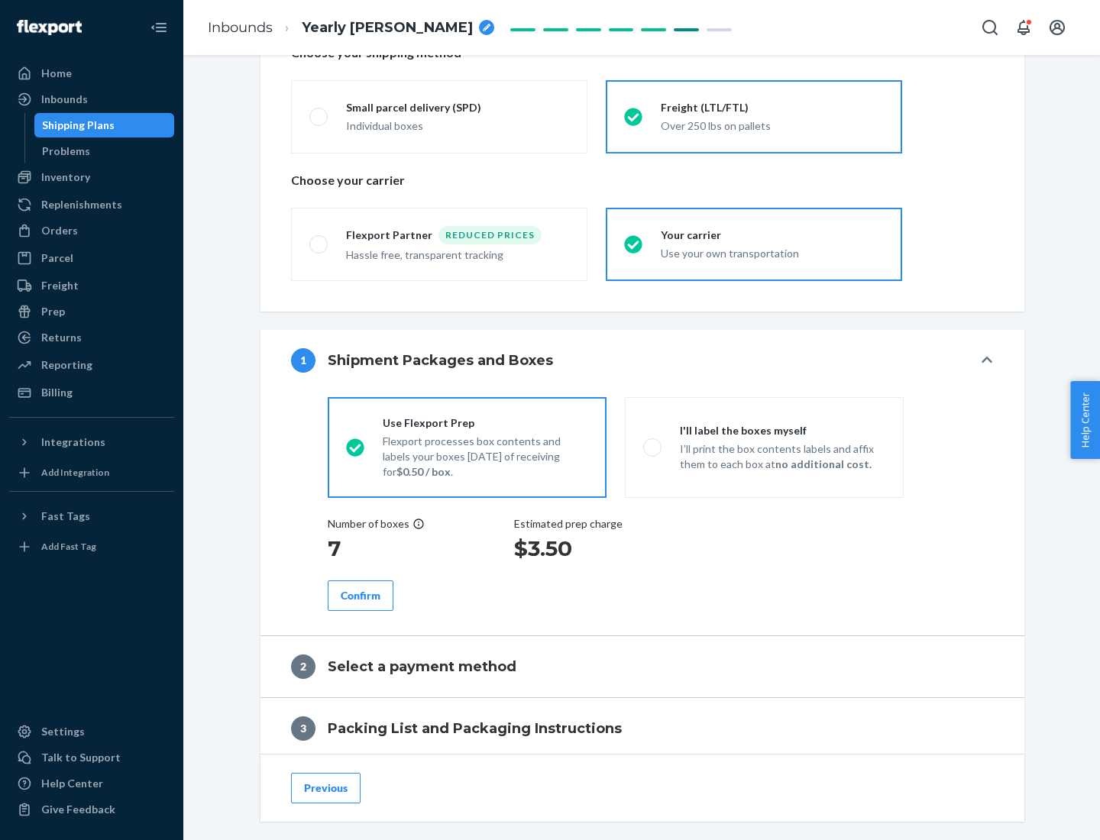
click at [764, 447] on p "I’ll print the box contents labels and affix them to each box at no additional …" at bounding box center [782, 457] width 205 height 31
click at [653, 447] on input "I'll label the boxes myself I’ll print the box contents labels and affix them t…" at bounding box center [648, 447] width 10 height 10
radio input "true"
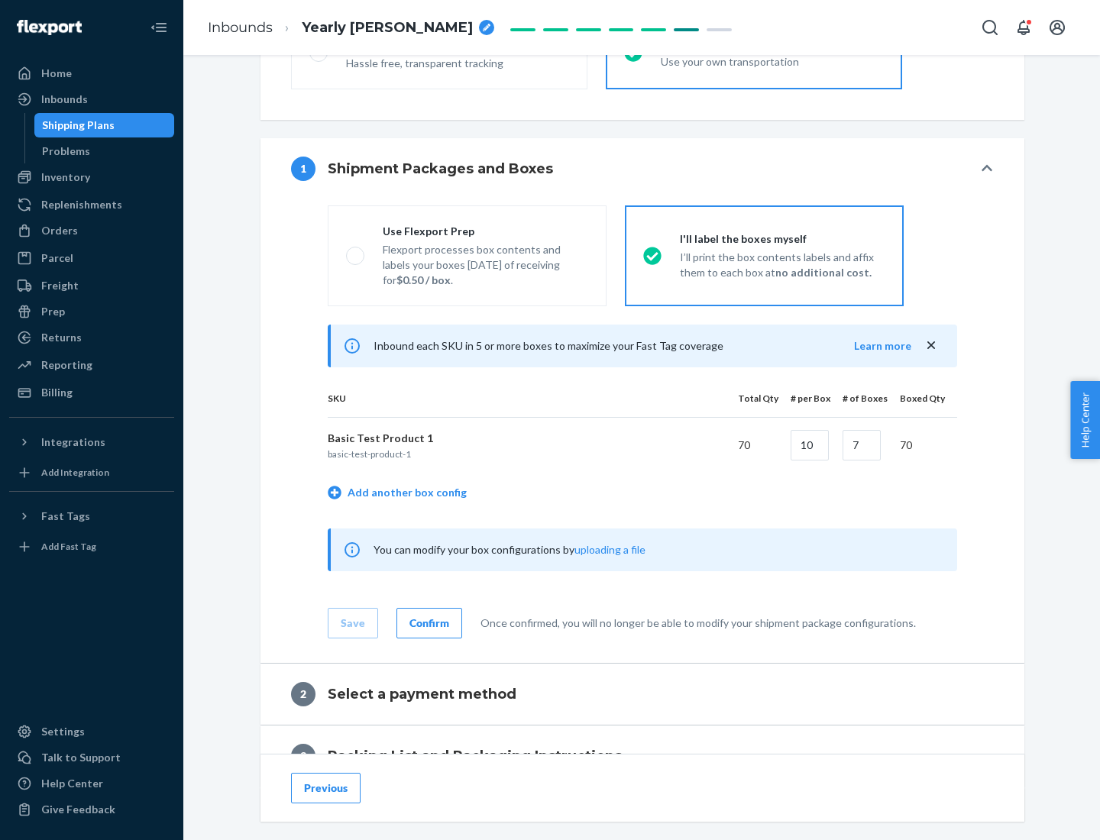
scroll to position [264, 0]
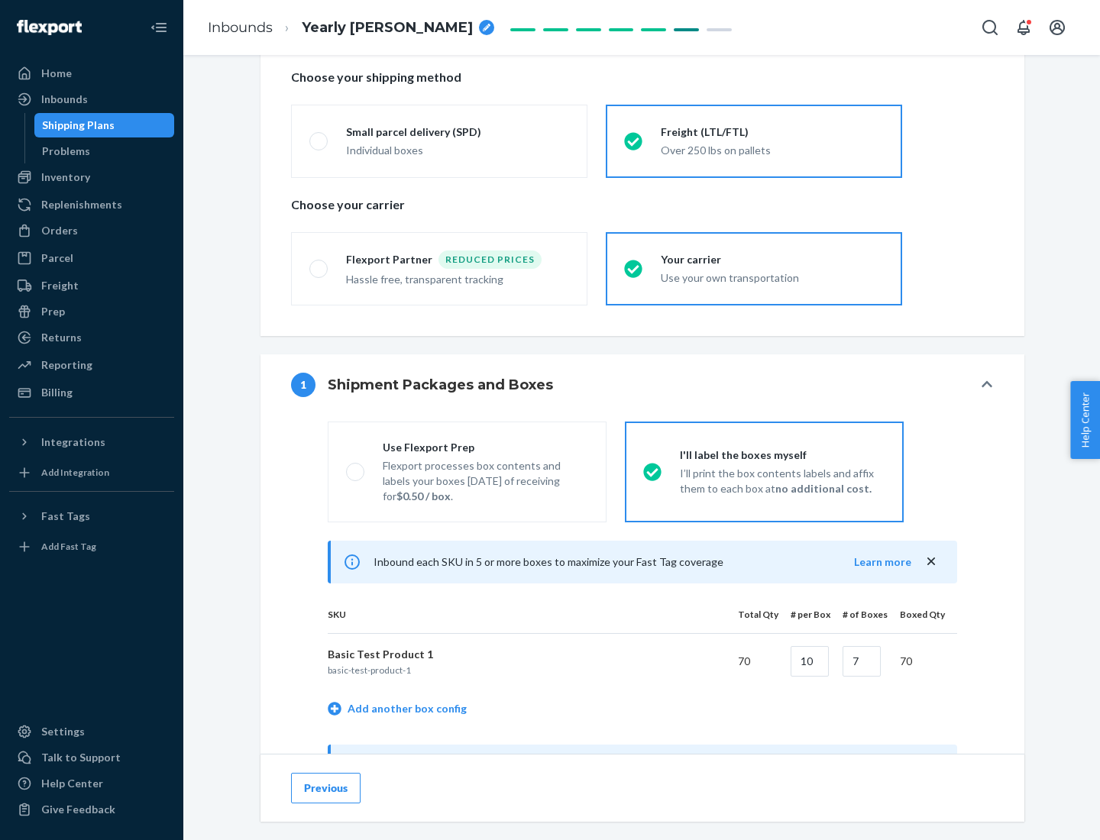
click at [485, 447] on div "Use Flexport Prep" at bounding box center [485, 447] width 205 height 15
click at [356, 467] on input "Use Flexport Prep Flexport processes box contents and labels your boxes [DATE] …" at bounding box center [351, 472] width 10 height 10
radio input "true"
radio input "false"
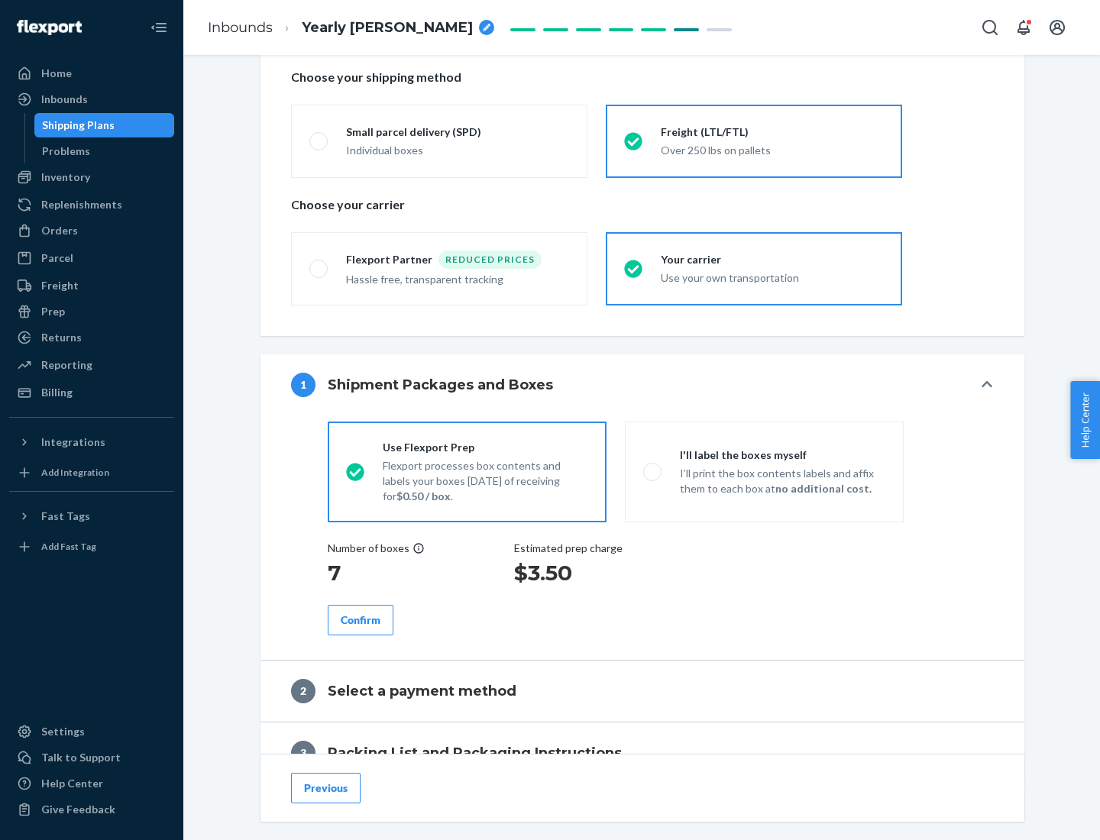
scroll to position [436, 0]
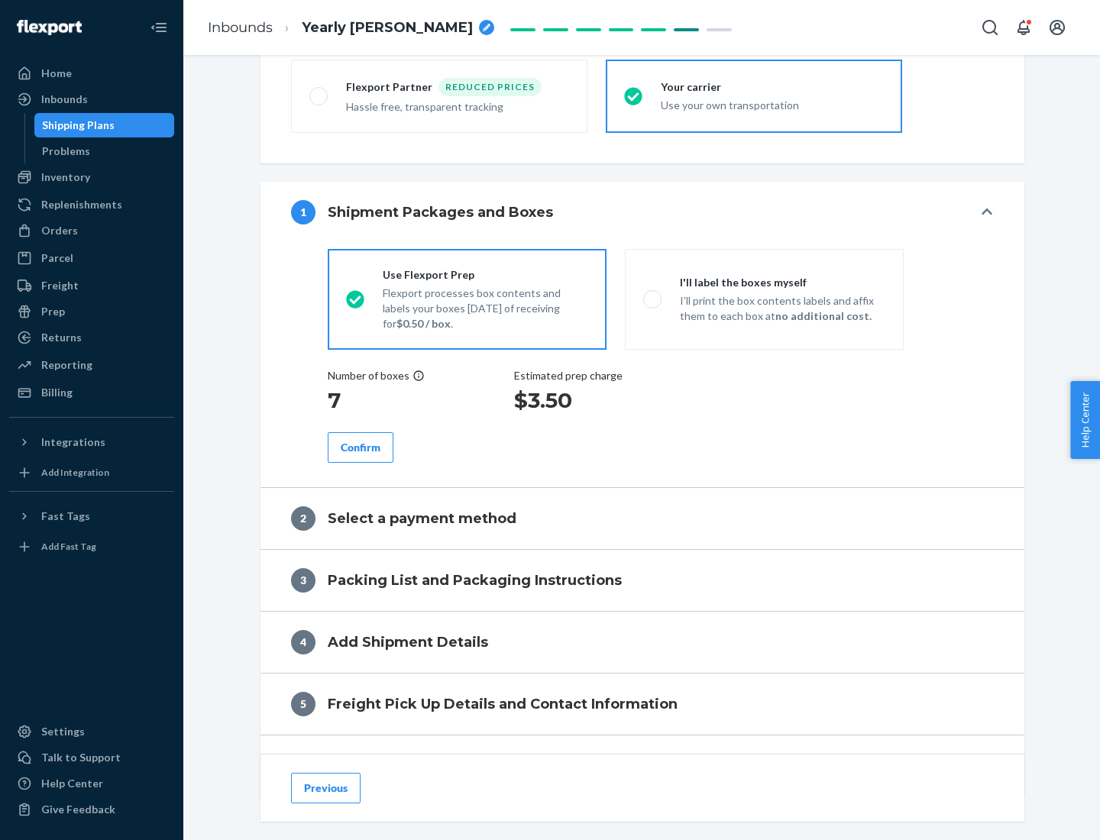
click at [361, 447] on div "Confirm" at bounding box center [361, 447] width 40 height 15
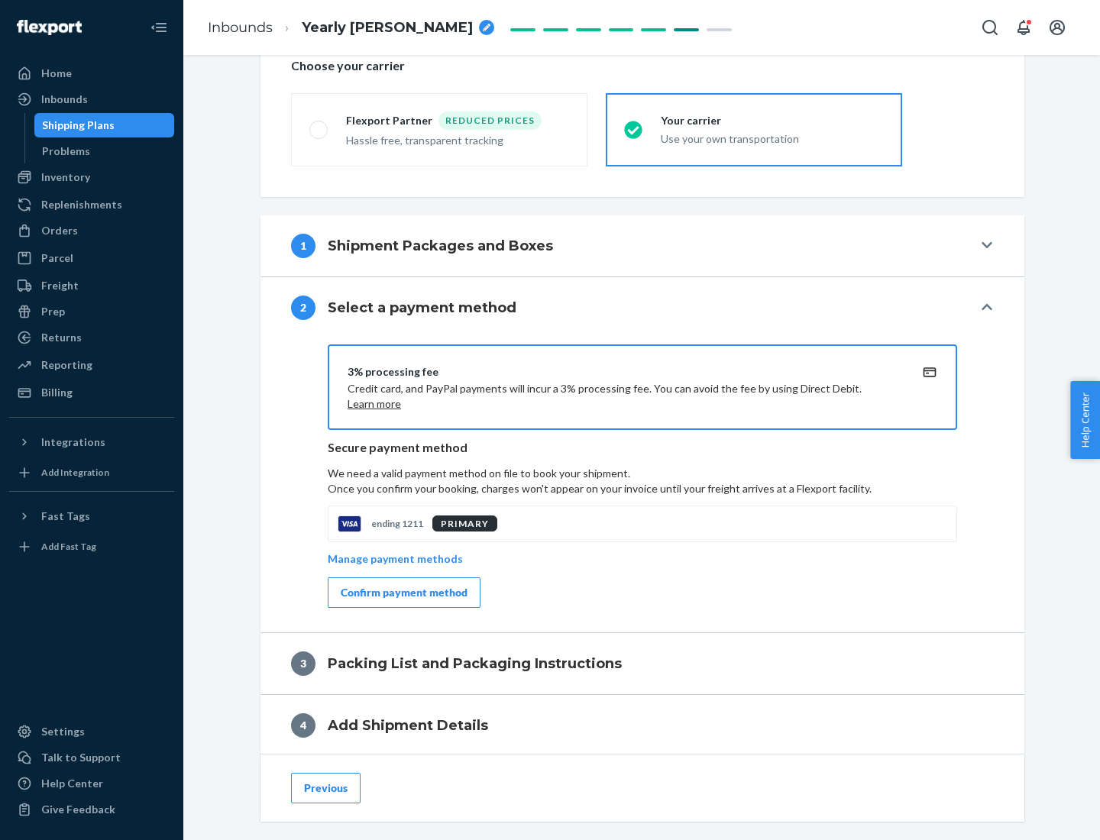
scroll to position [548, 0]
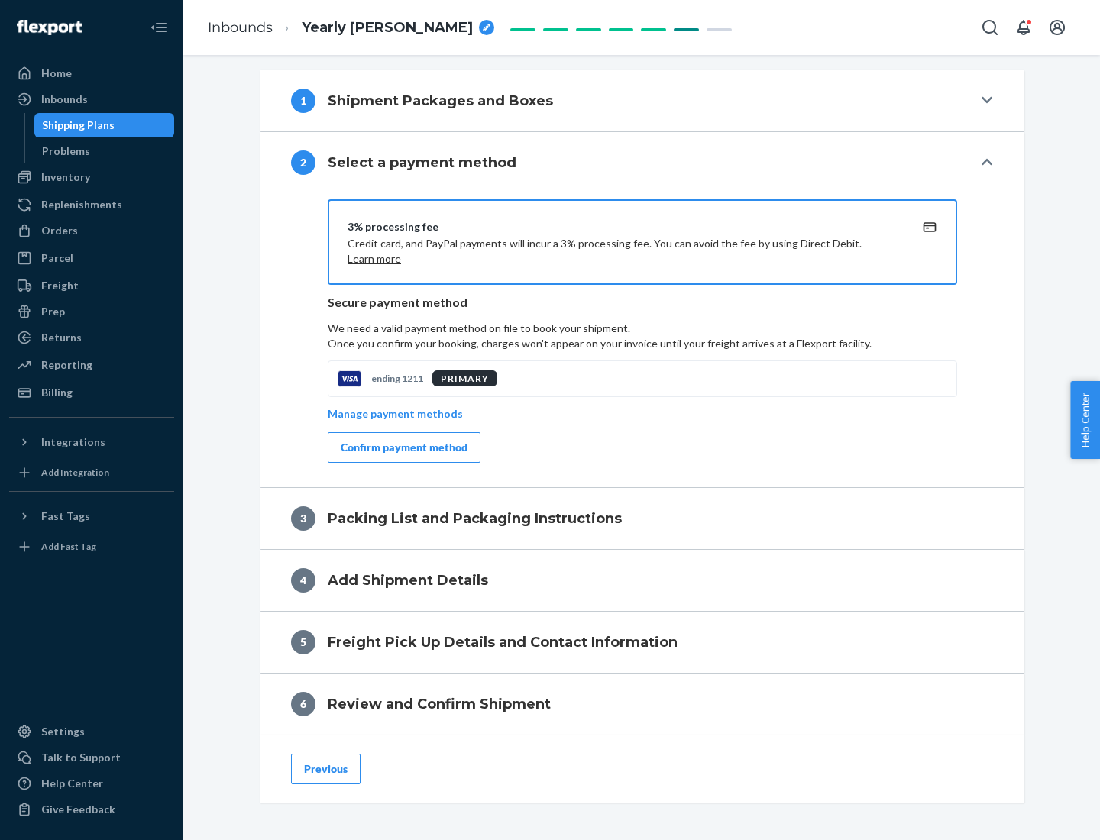
click at [403, 448] on div "Confirm payment method" at bounding box center [404, 447] width 127 height 15
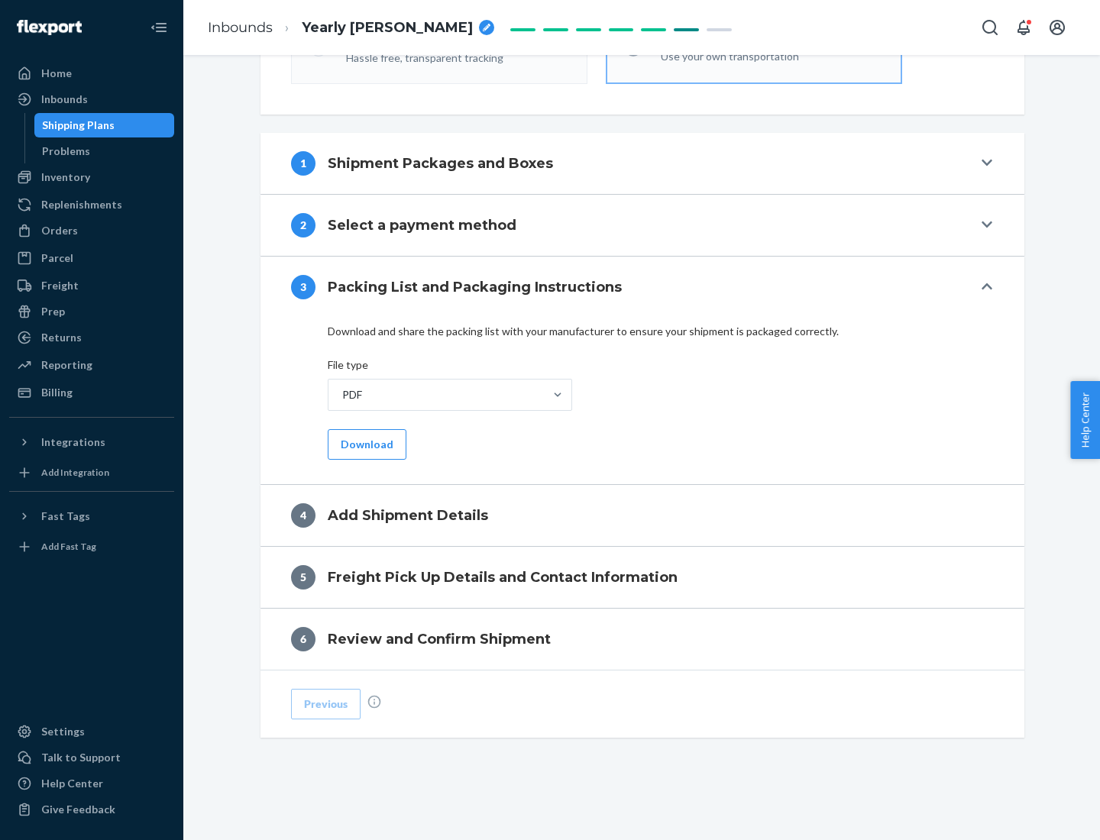
scroll to position [482, 0]
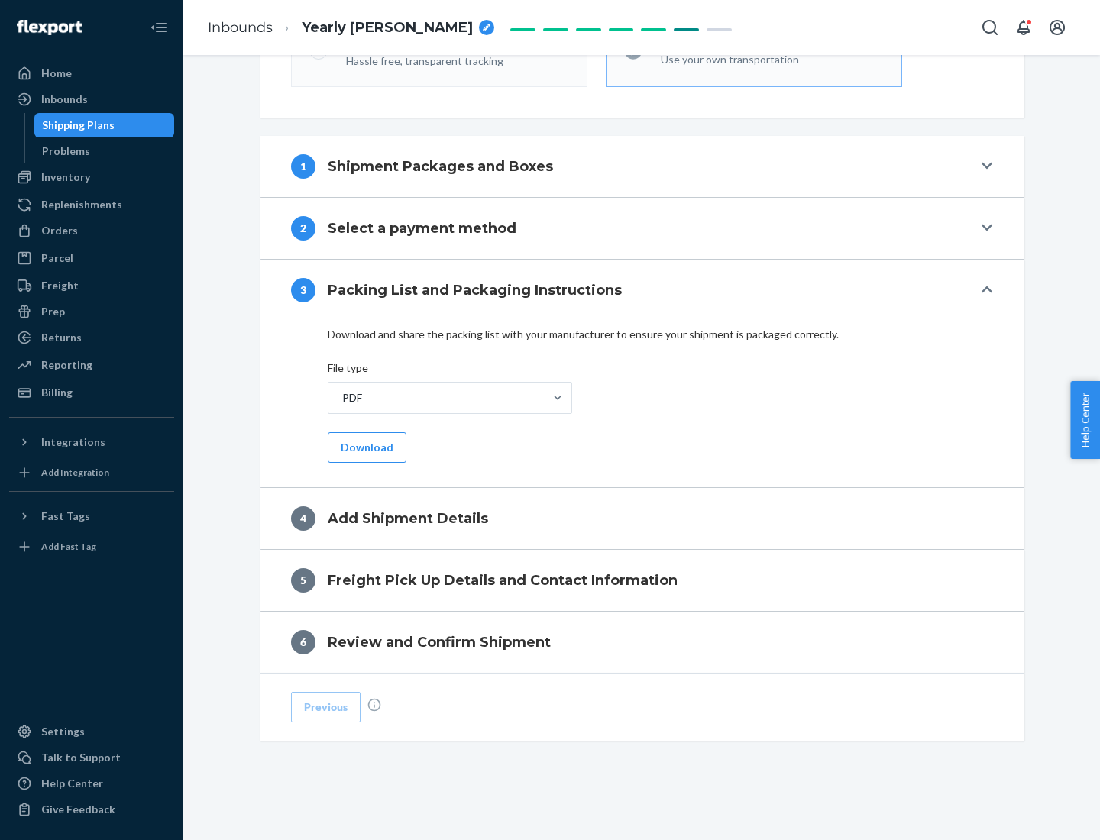
click at [365, 447] on button "Download" at bounding box center [367, 447] width 79 height 31
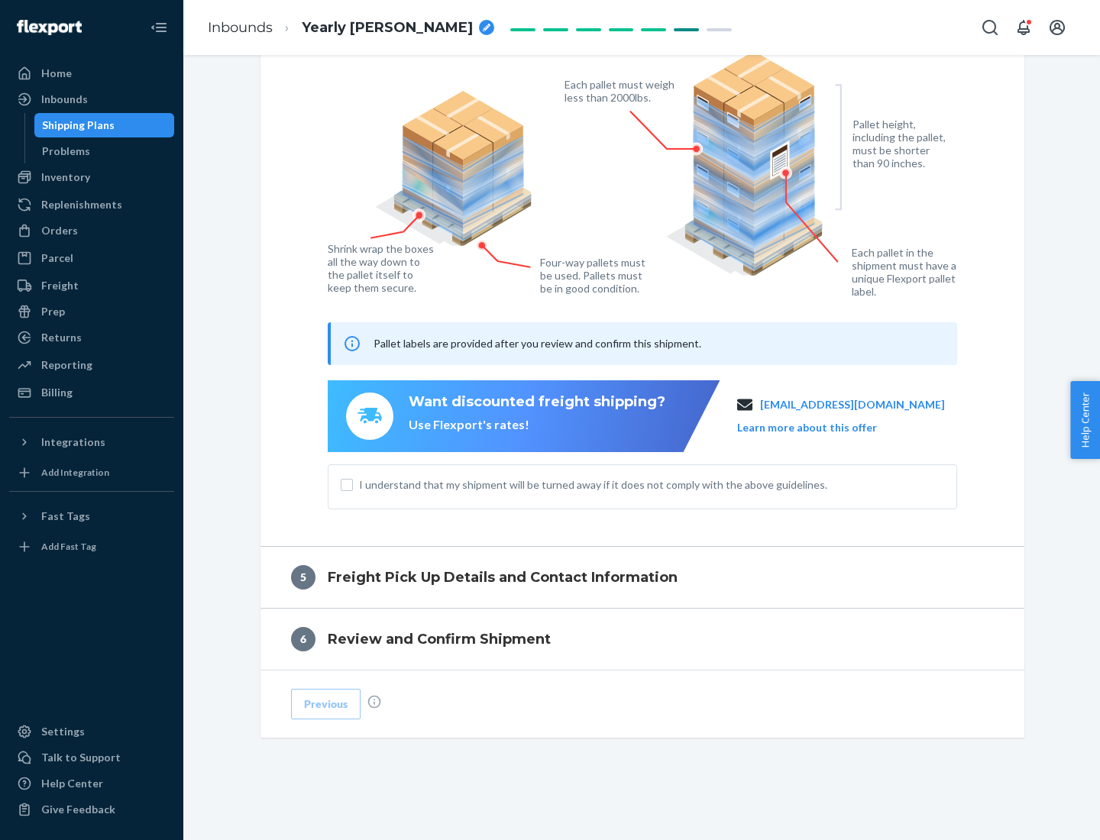
click at [642, 484] on span "I understand that my shipment will be turned away if it does not comply with th…" at bounding box center [651, 484] width 585 height 15
click at [353, 484] on input "I understand that my shipment will be turned away if it does not comply with th…" at bounding box center [347, 485] width 12 height 12
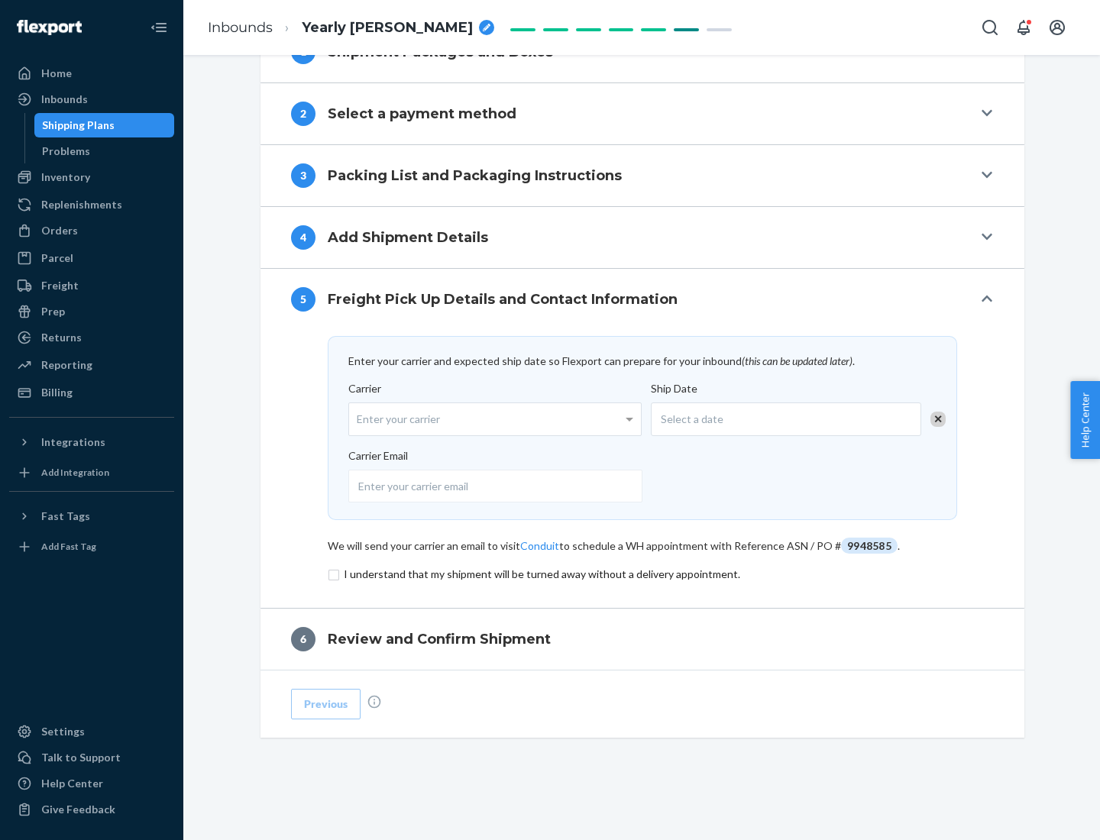
scroll to position [597, 0]
click at [642, 574] on input "checkbox" at bounding box center [642, 574] width 629 height 18
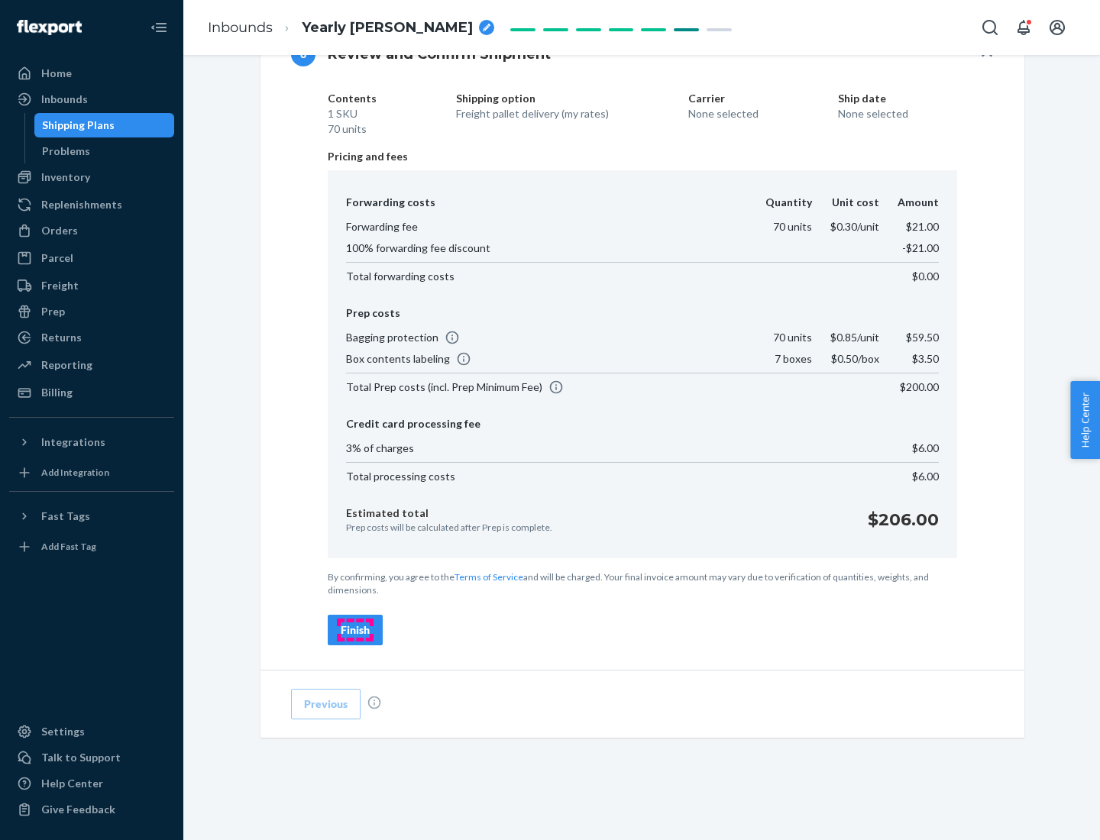
click at [355, 630] on div "Finish" at bounding box center [355, 630] width 29 height 15
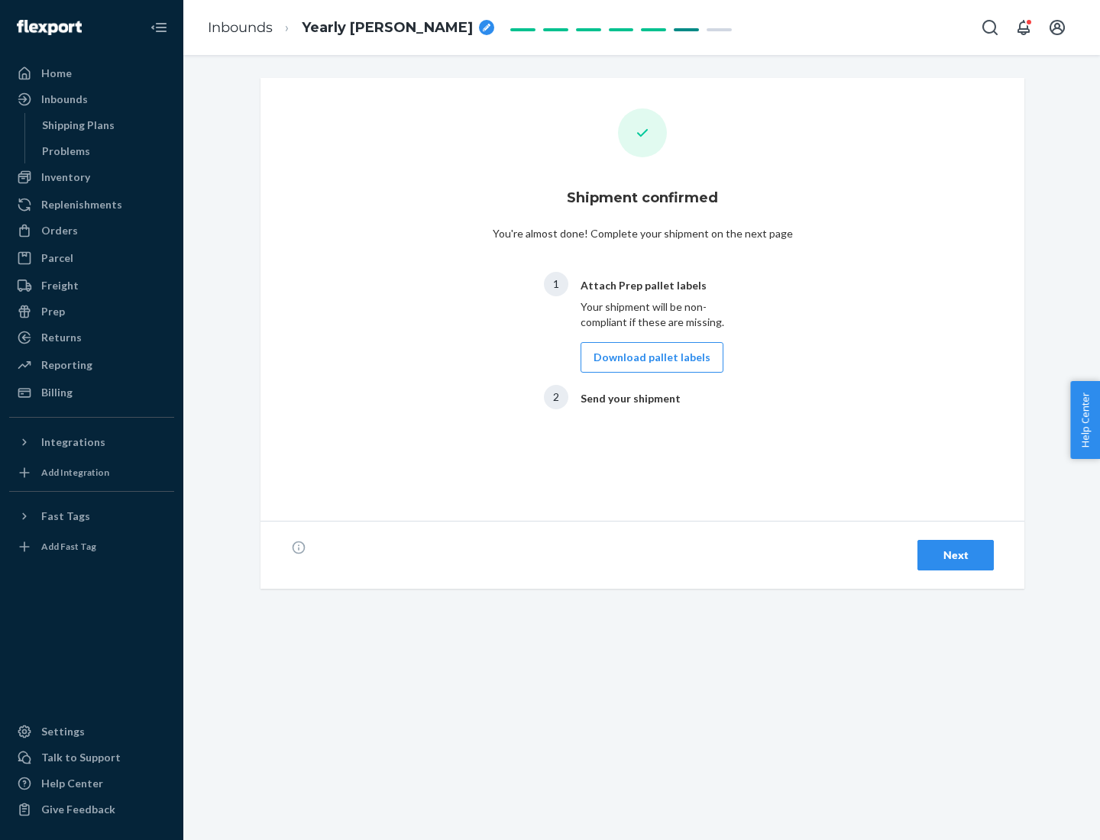
click at [648, 357] on button "Download pallet labels" at bounding box center [652, 357] width 143 height 31
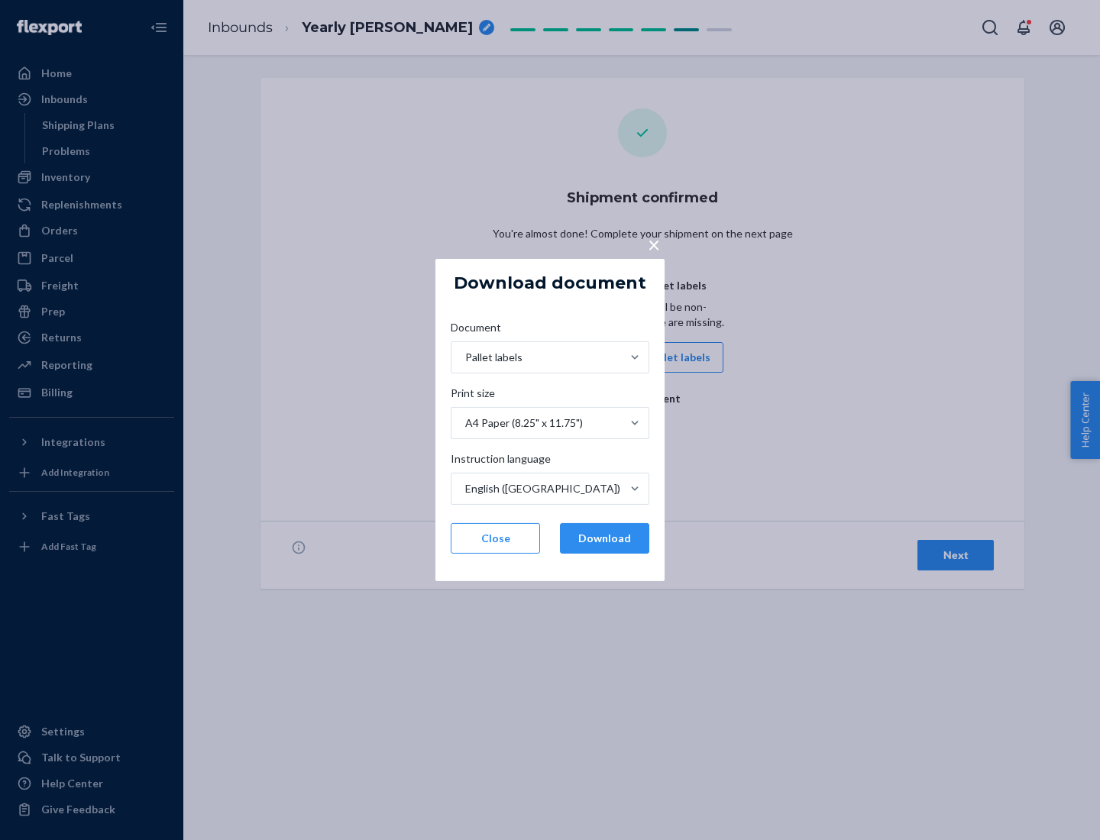
click at [604, 539] on button "Download" at bounding box center [604, 538] width 89 height 31
click at [653, 244] on span "×" at bounding box center [654, 244] width 12 height 26
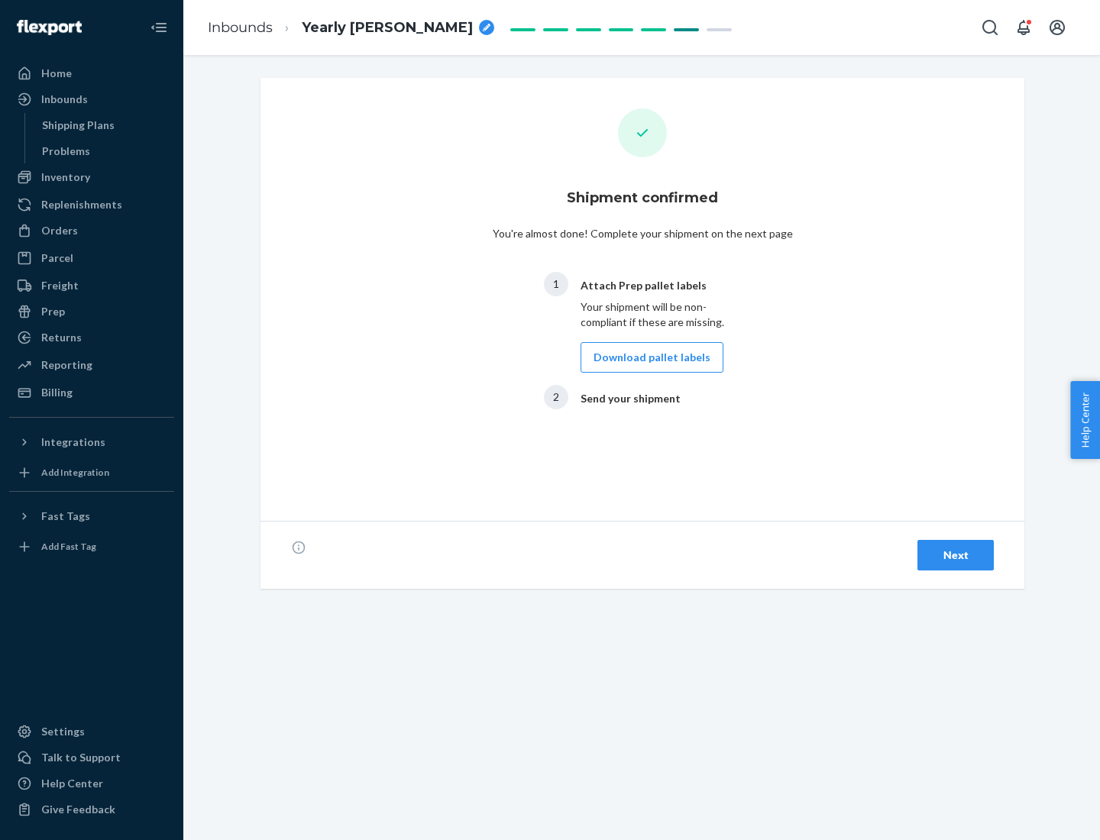
click at [956, 555] on div "Next" at bounding box center [955, 555] width 50 height 15
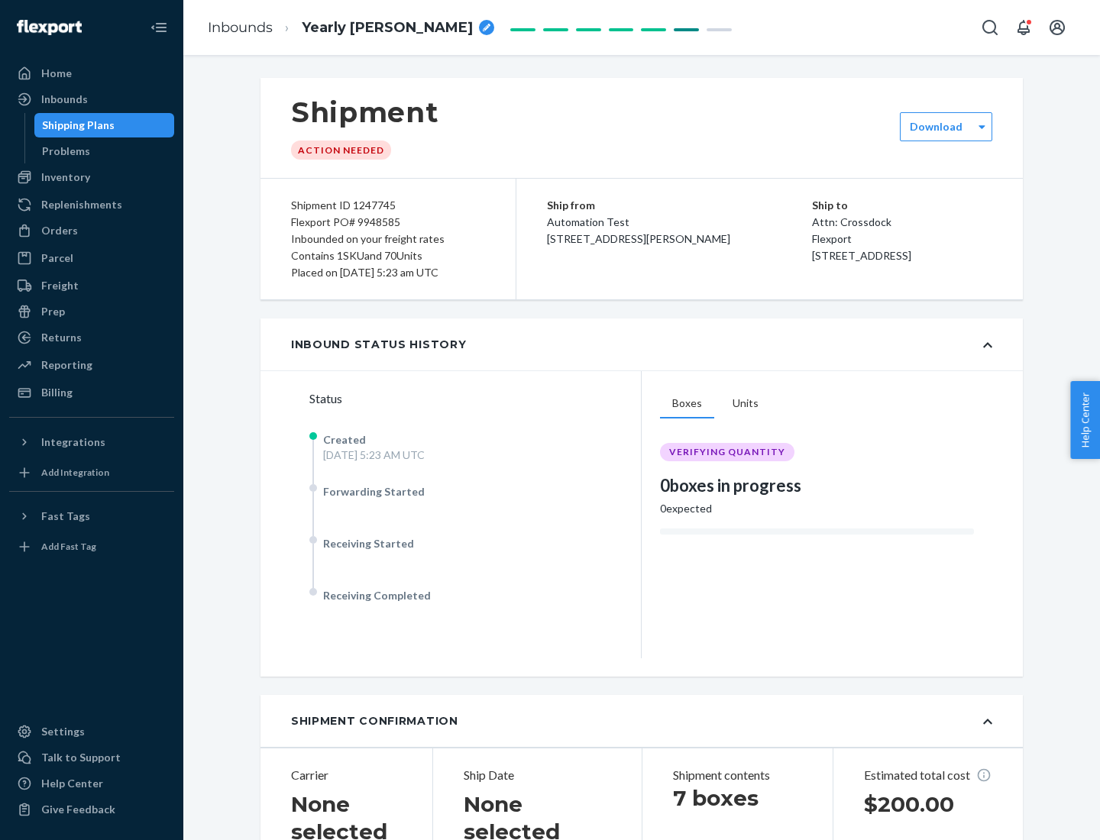
scroll to position [328, 0]
